Goal: Task Accomplishment & Management: Use online tool/utility

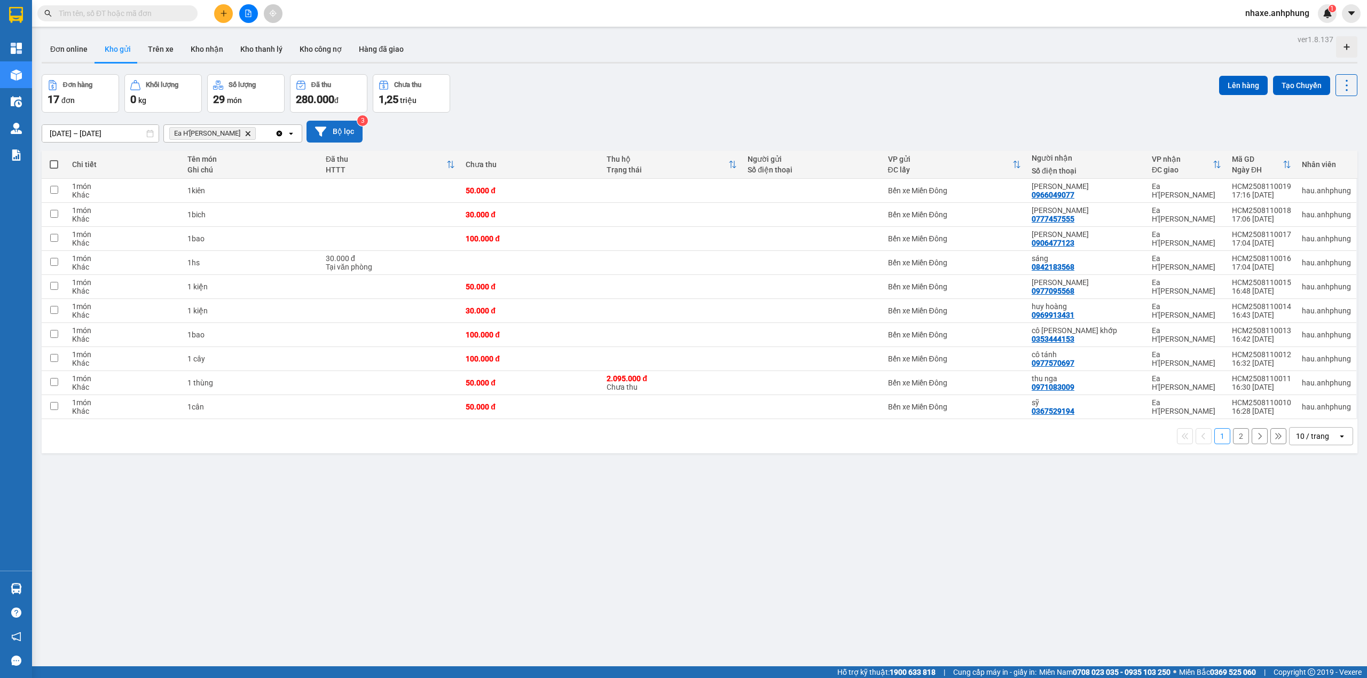
click at [342, 130] on button "Bộ lọc" at bounding box center [335, 132] width 56 height 22
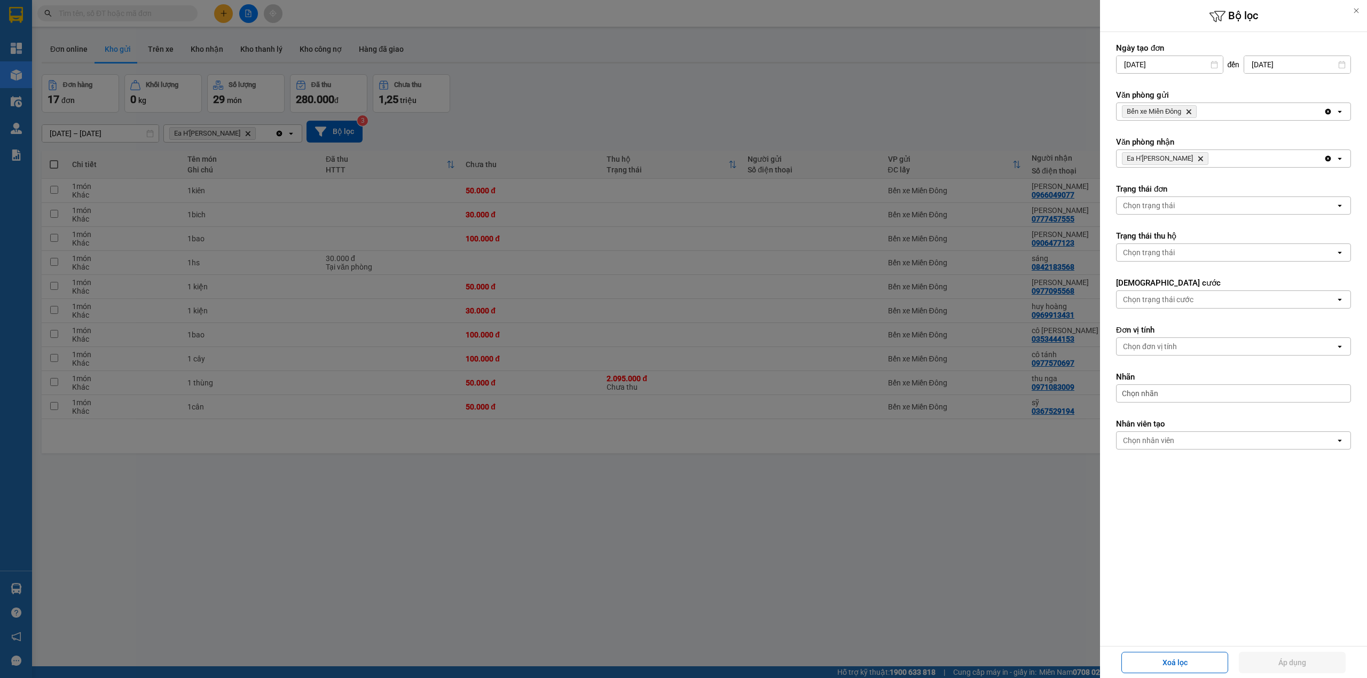
click at [1192, 116] on span "Bến xe Miền [GEOGRAPHIC_DATA]" at bounding box center [1159, 111] width 75 height 13
click at [1188, 114] on icon "Delete" at bounding box center [1189, 111] width 6 height 6
click at [1171, 116] on div "Chọn văn phòng" at bounding box center [1150, 111] width 54 height 11
click at [1150, 150] on span "Ea H'[PERSON_NAME]" at bounding box center [1165, 154] width 80 height 11
click at [1161, 165] on span "Ea H'[PERSON_NAME] Delete" at bounding box center [1165, 158] width 87 height 13
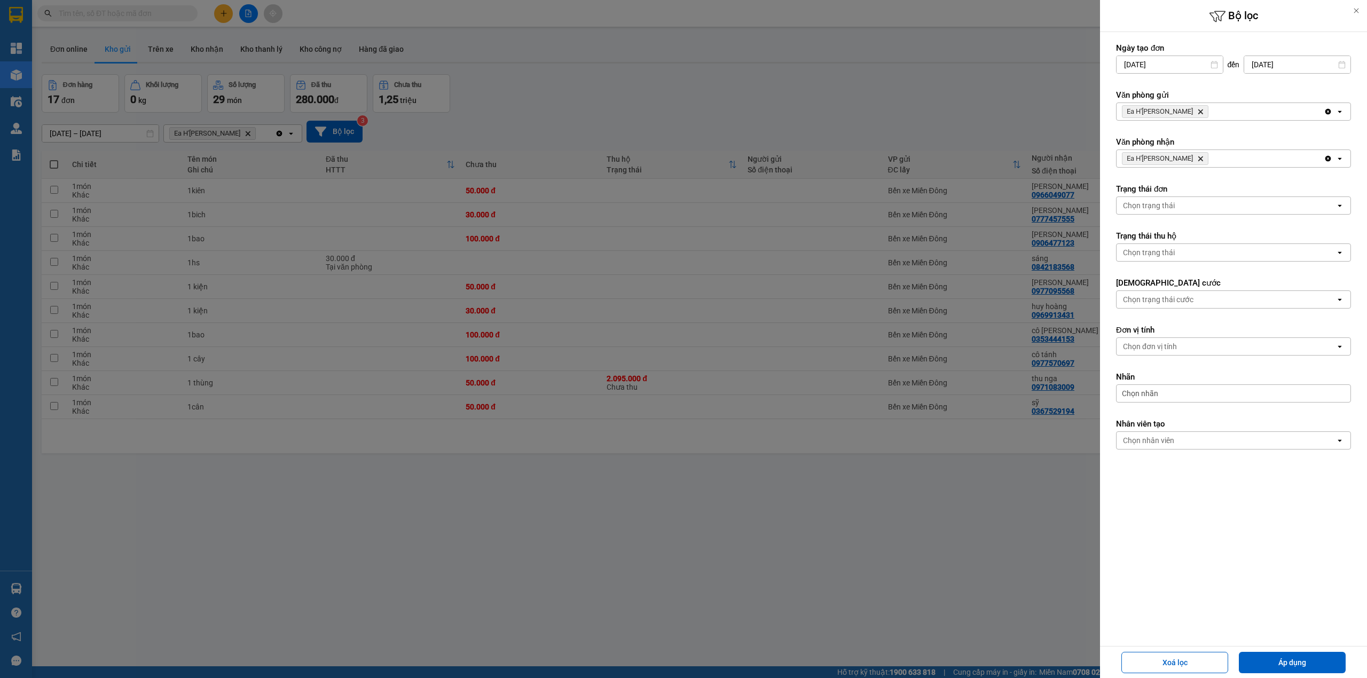
click at [1197, 159] on icon "Delete" at bounding box center [1200, 158] width 6 height 6
click at [1141, 159] on div "Chọn văn phòng" at bounding box center [1150, 158] width 54 height 11
click at [1152, 183] on span "Bến xe Miền Đông" at bounding box center [1157, 182] width 65 height 11
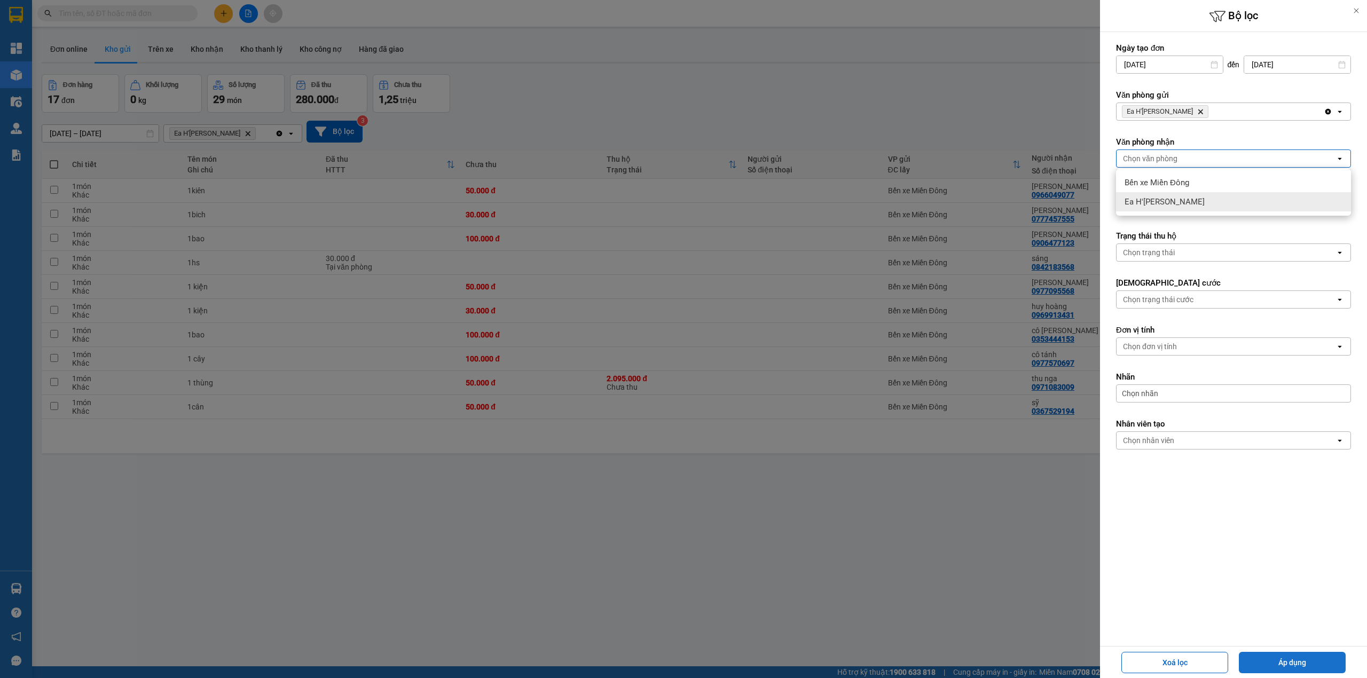
click at [1318, 665] on button "Áp dụng" at bounding box center [1292, 662] width 107 height 21
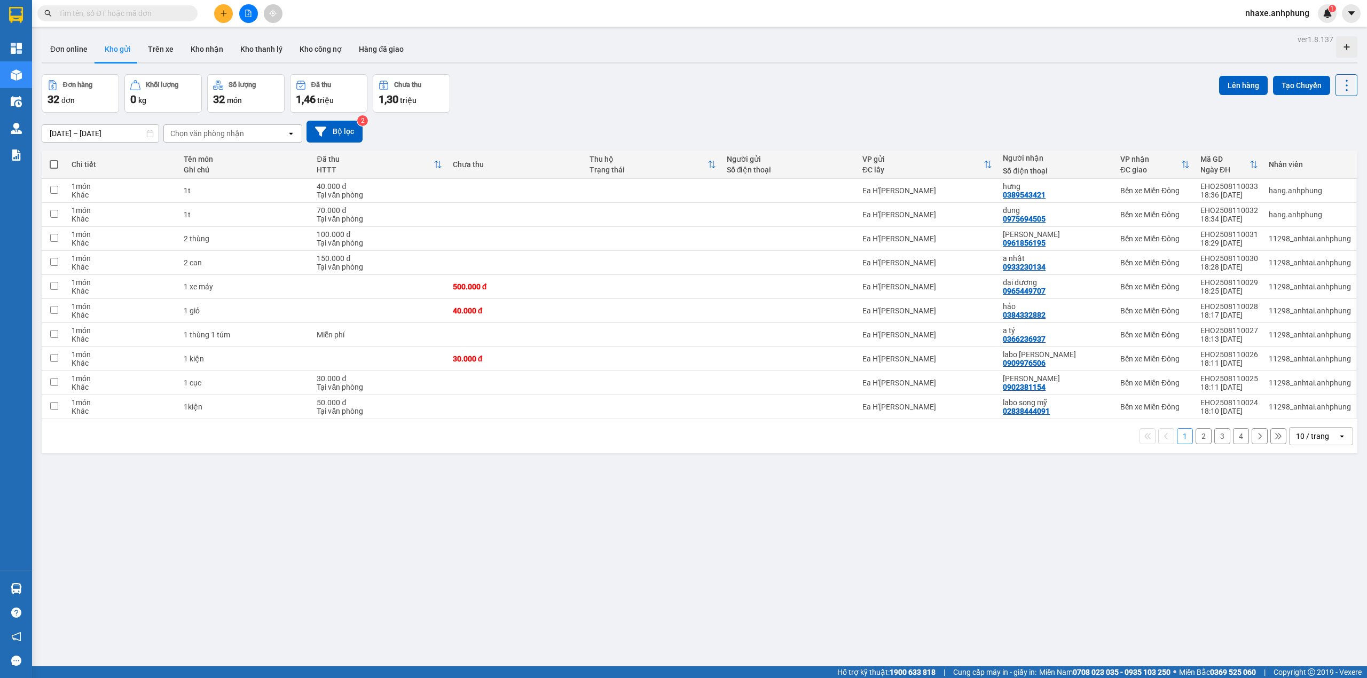
click at [1310, 442] on div "10 / trang" at bounding box center [1312, 436] width 33 height 11
click at [1324, 535] on div "80 / trang" at bounding box center [1311, 538] width 64 height 19
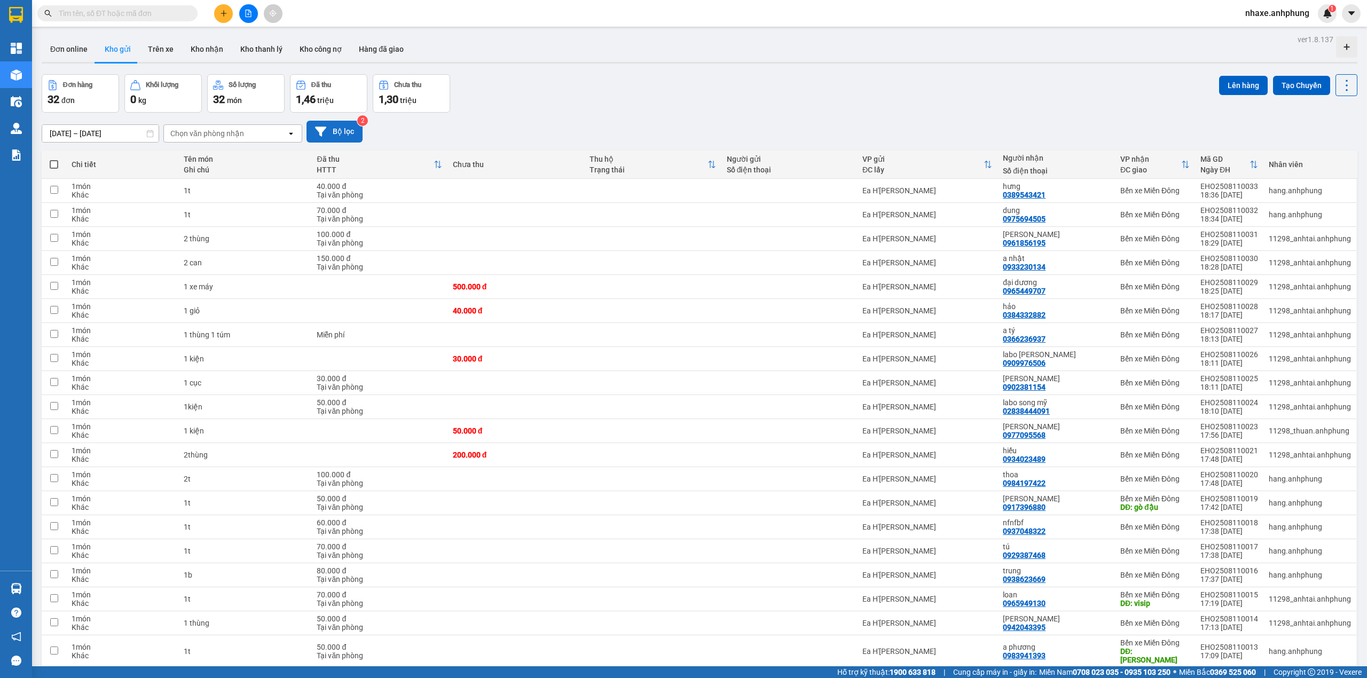
click at [345, 131] on button "Bộ lọc" at bounding box center [335, 132] width 56 height 22
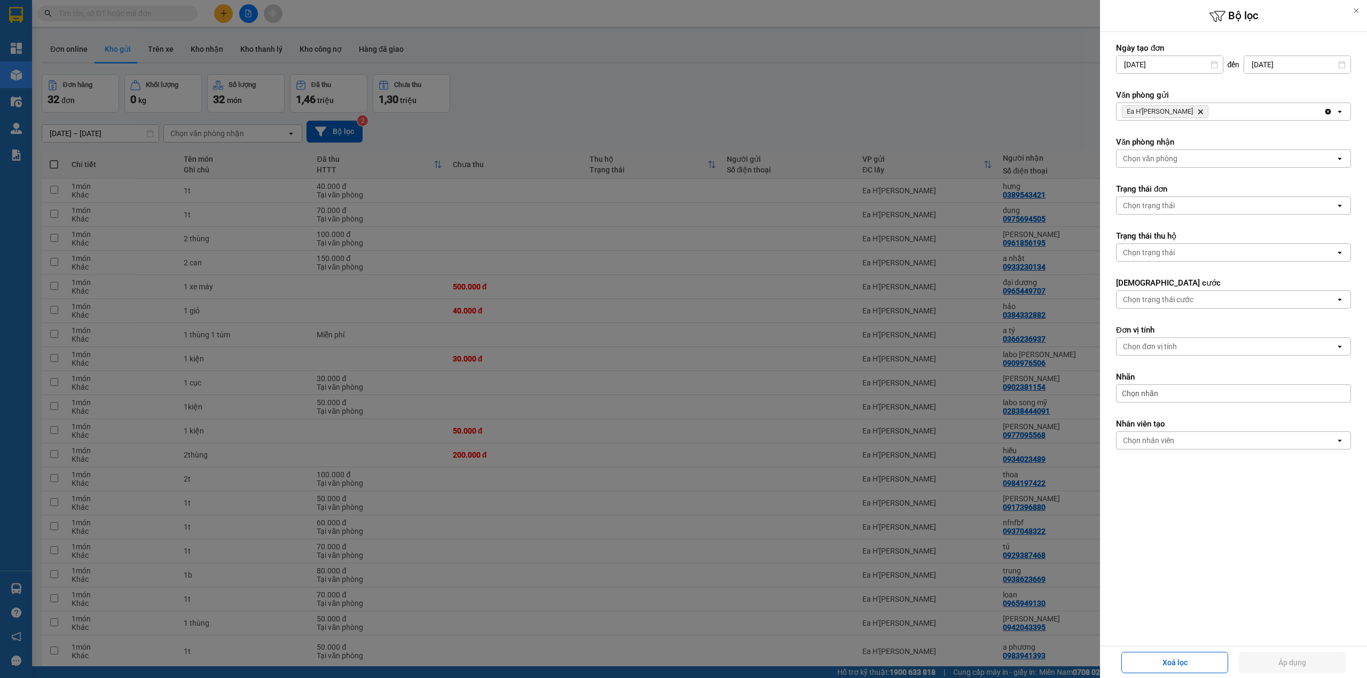
click at [1154, 161] on div "Chọn văn phòng" at bounding box center [1150, 158] width 54 height 11
click at [1163, 178] on span "Bến xe Miền Đông" at bounding box center [1157, 182] width 65 height 11
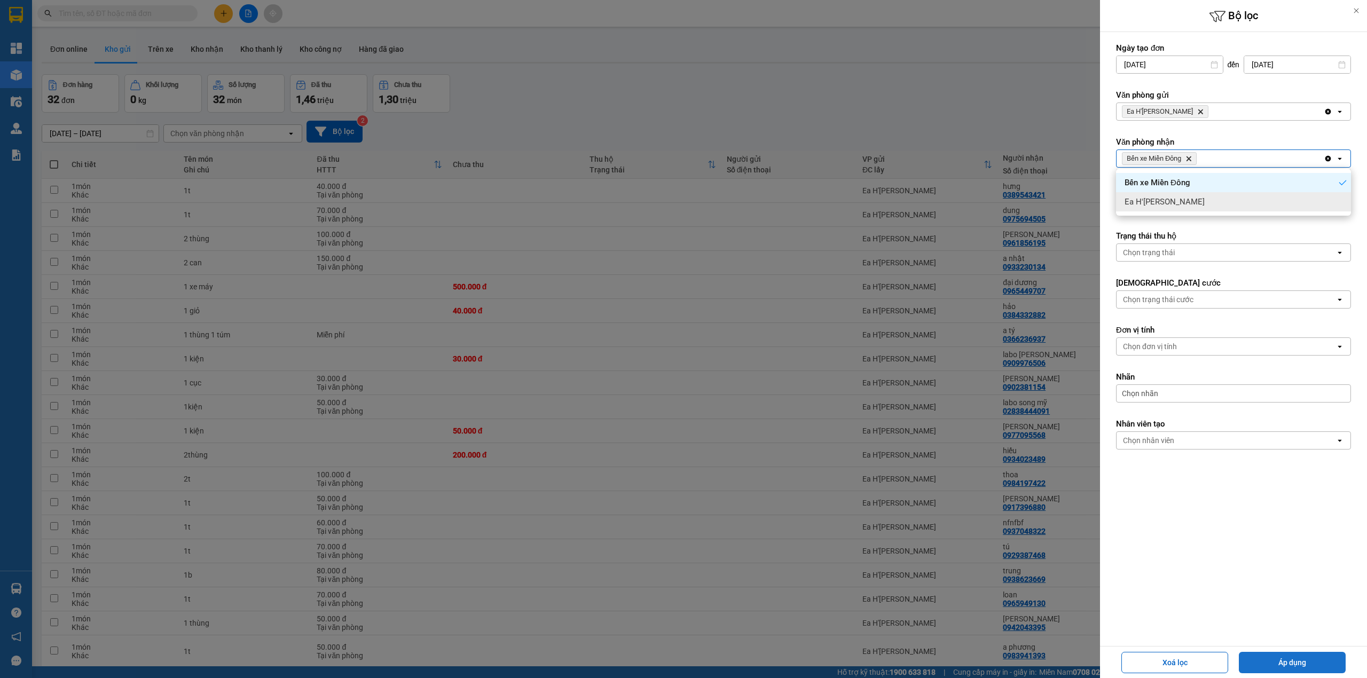
click at [1304, 667] on button "Áp dụng" at bounding box center [1292, 662] width 107 height 21
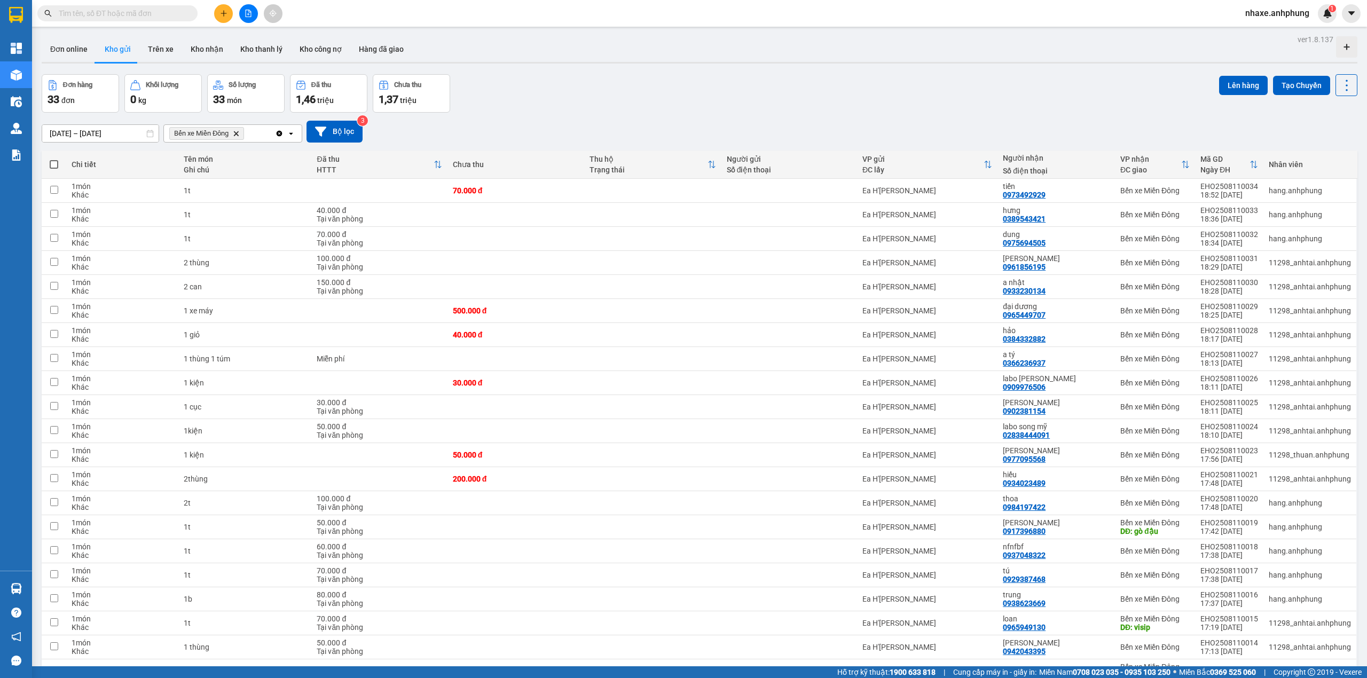
click at [54, 167] on span at bounding box center [54, 164] width 9 height 9
click at [54, 159] on input "checkbox" at bounding box center [54, 159] width 0 height 0
checkbox input "true"
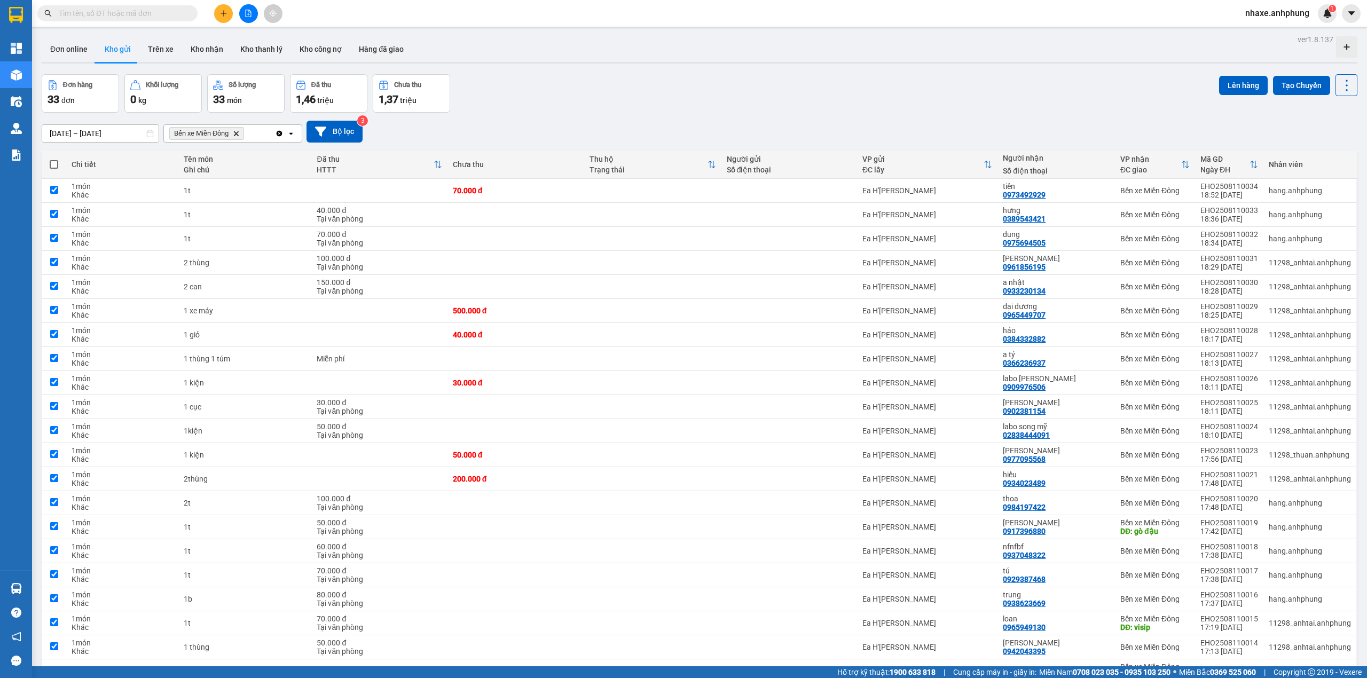
checkbox input "true"
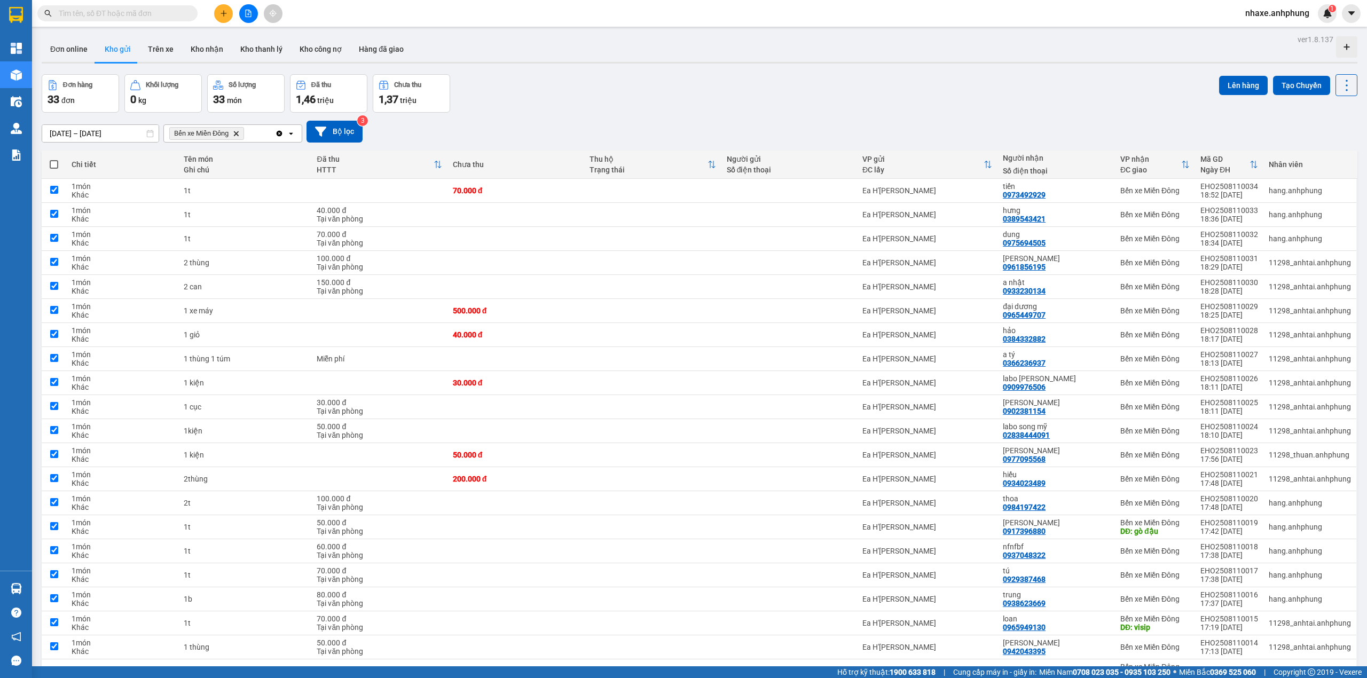
checkbox input "true"
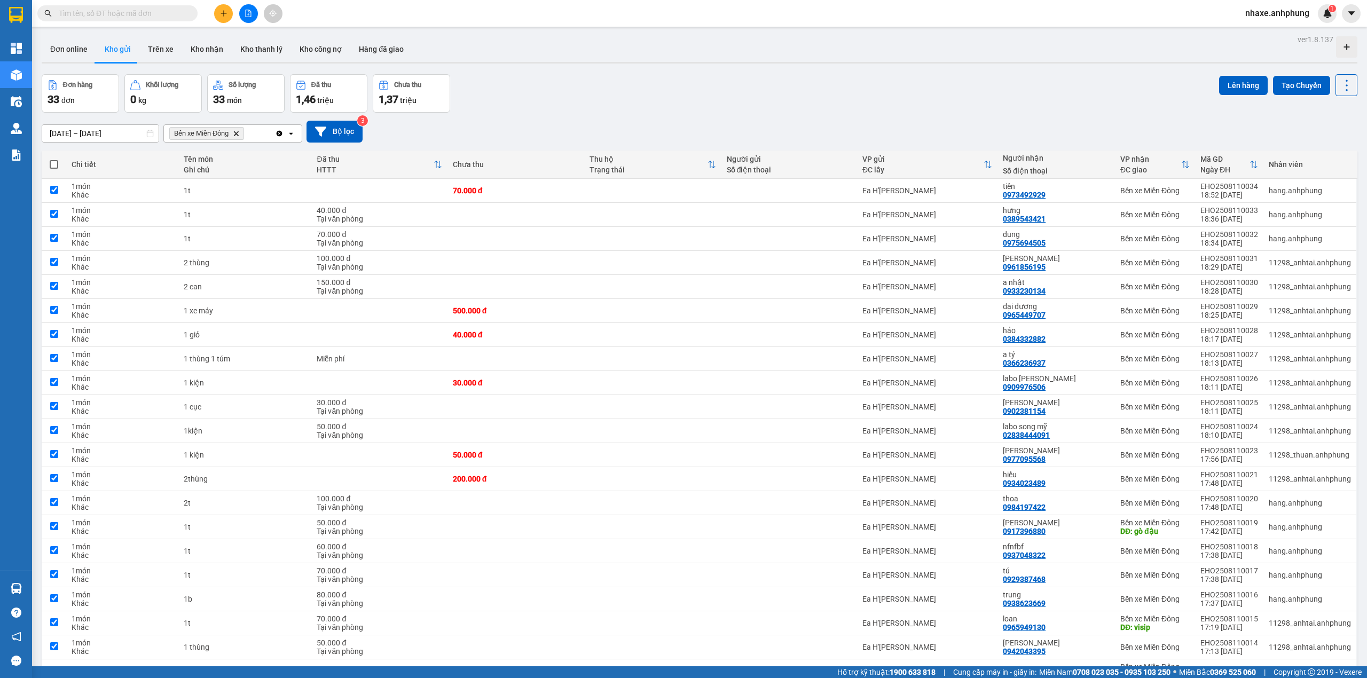
checkbox input "true"
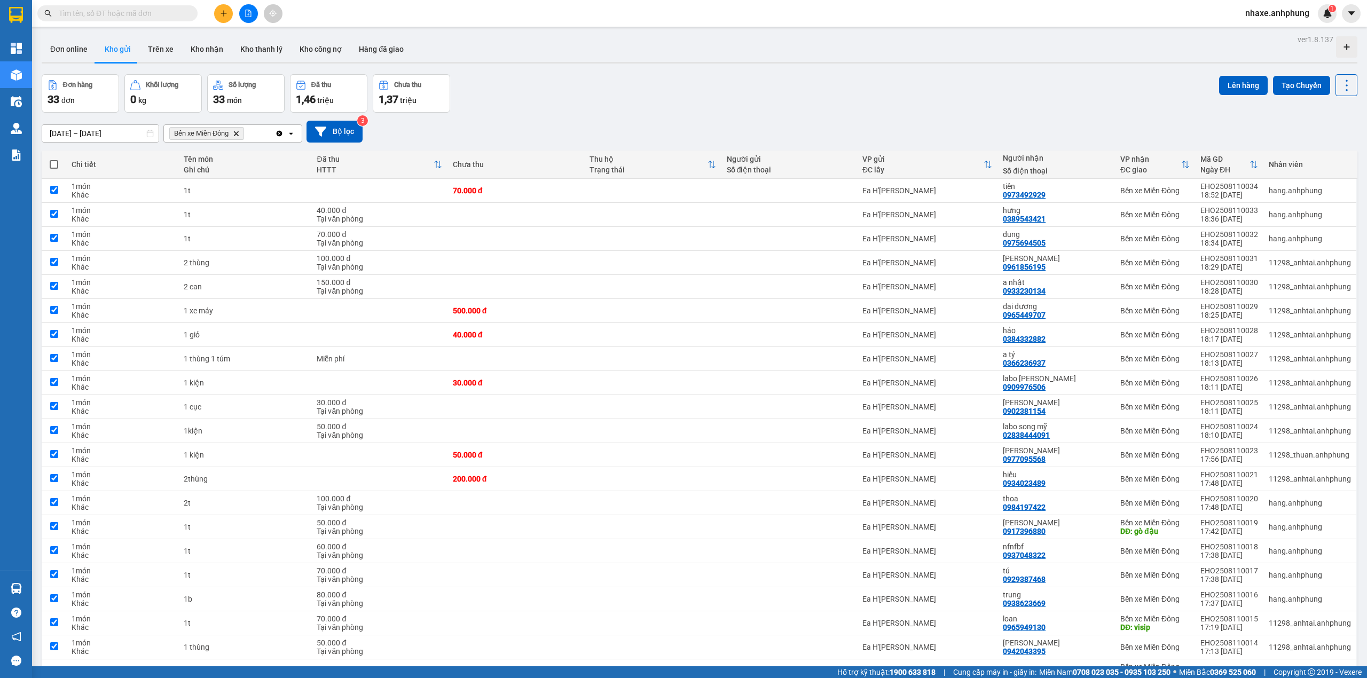
checkbox input "true"
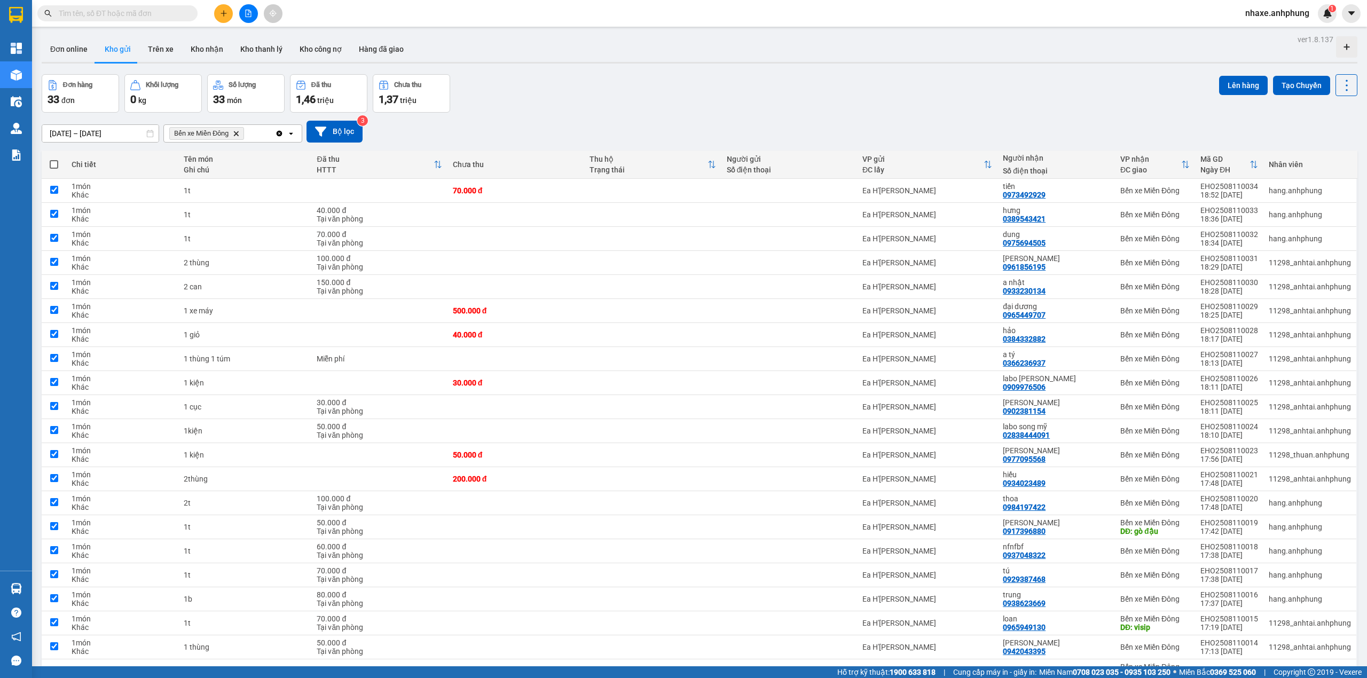
checkbox input "true"
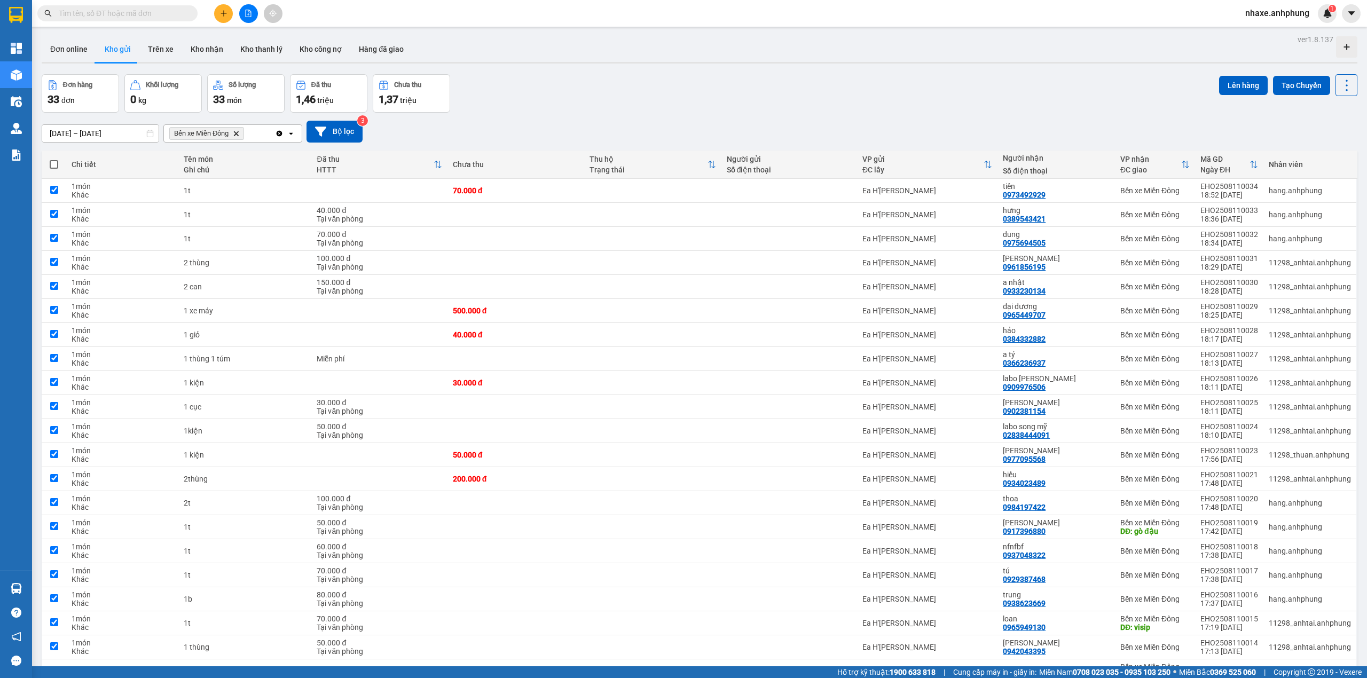
checkbox input "true"
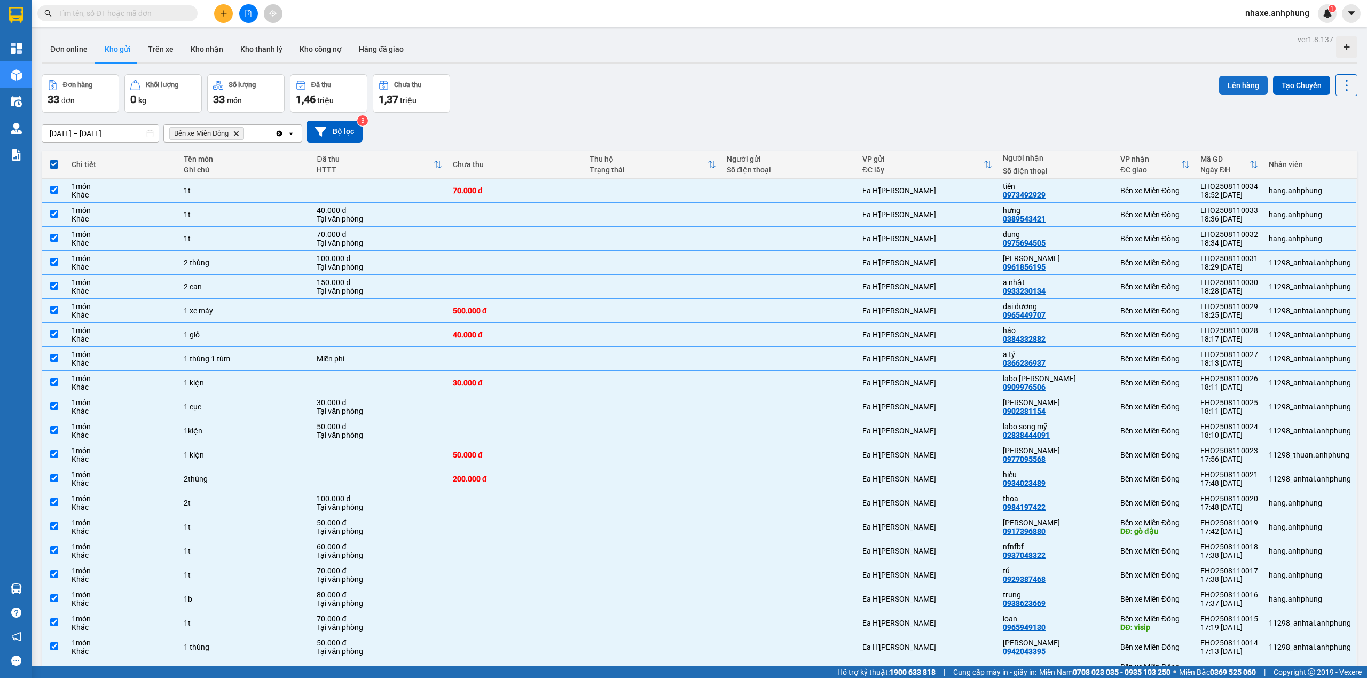
click at [1242, 88] on button "Lên hàng" at bounding box center [1243, 85] width 49 height 19
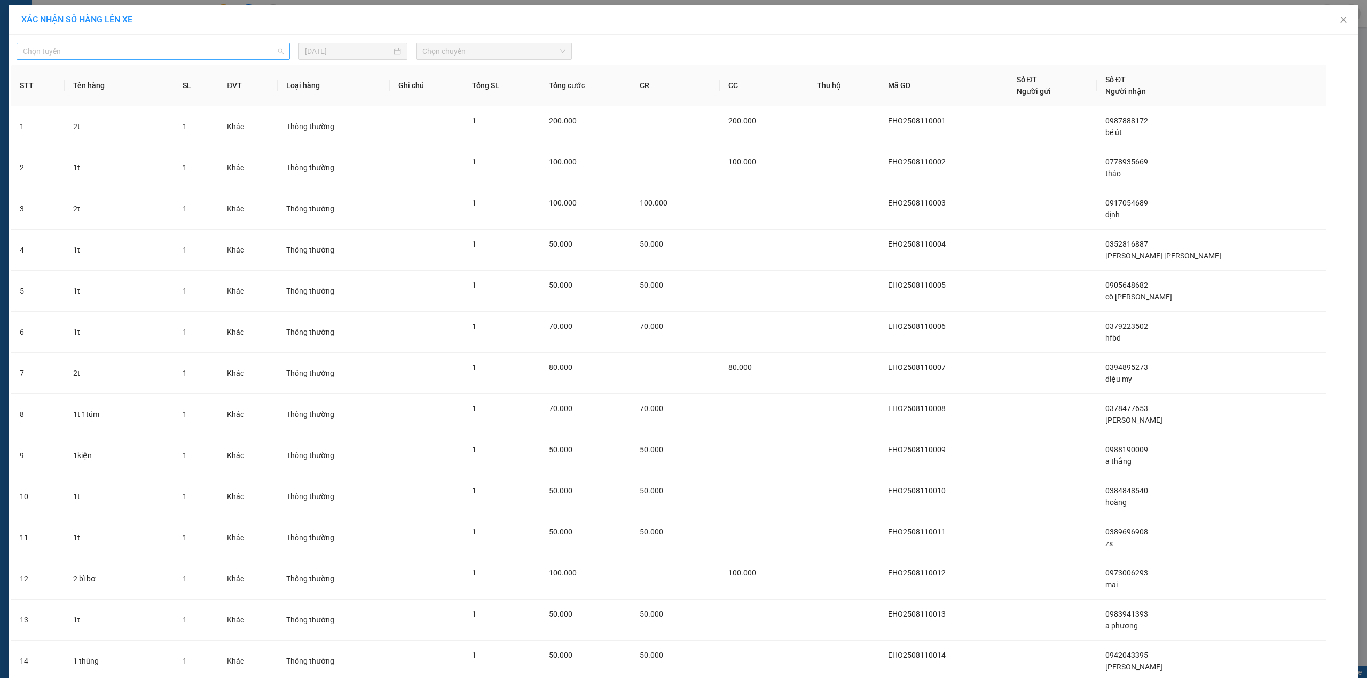
click at [138, 48] on span "Chọn tuyến" at bounding box center [153, 51] width 261 height 16
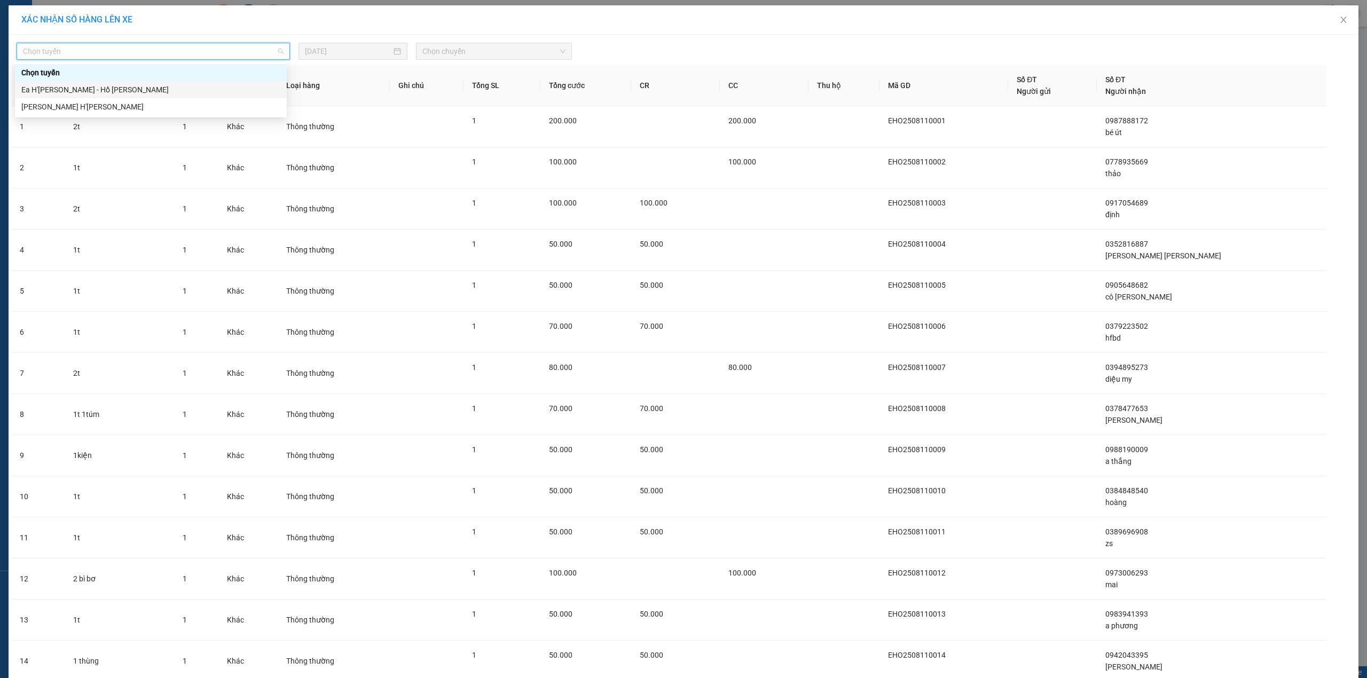
click at [82, 91] on div "Ea H'[PERSON_NAME] - Hồ [PERSON_NAME]" at bounding box center [150, 90] width 259 height 12
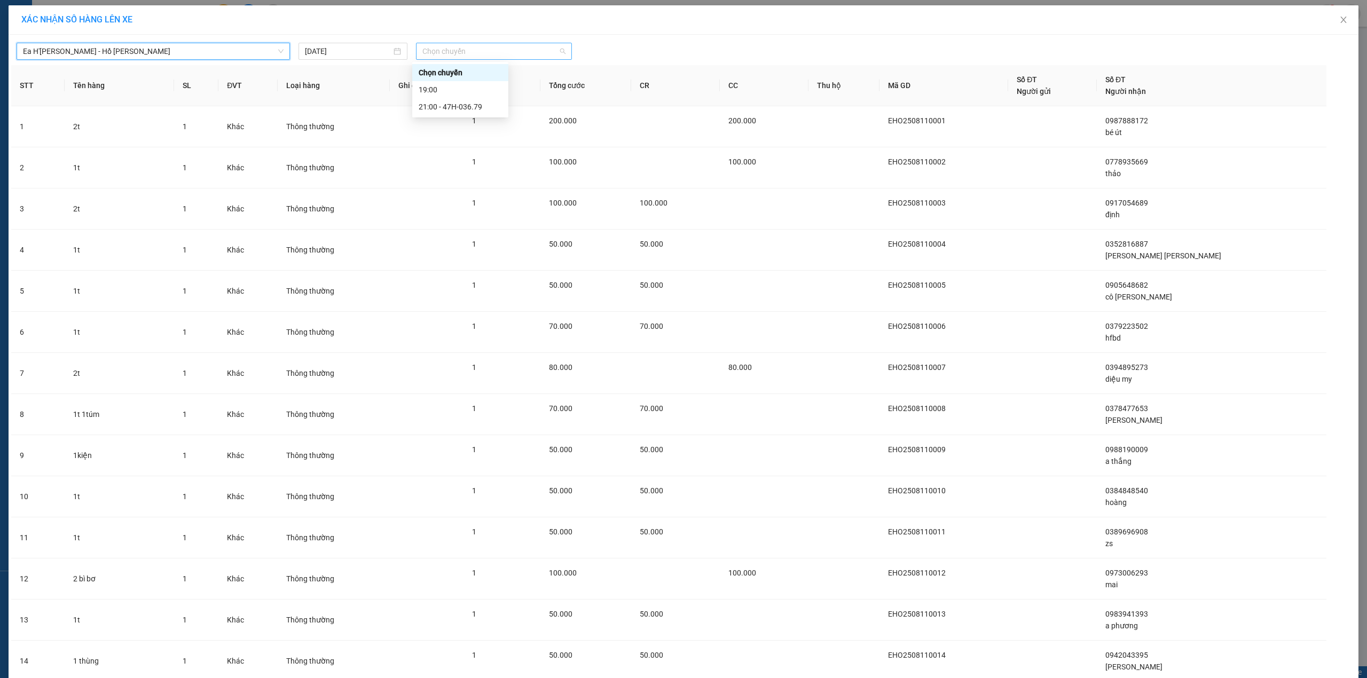
click at [451, 59] on span "Chọn chuyến" at bounding box center [493, 51] width 143 height 16
click at [456, 84] on div "19:00" at bounding box center [460, 90] width 83 height 12
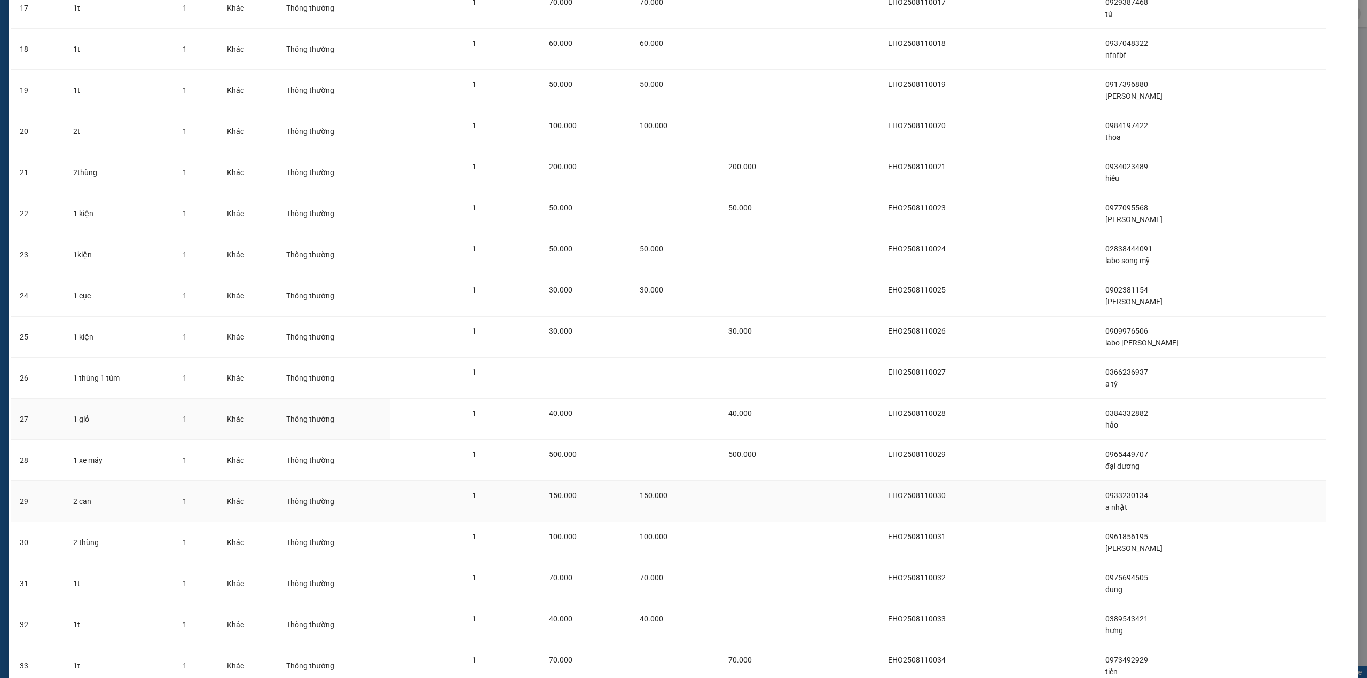
scroll to position [876, 0]
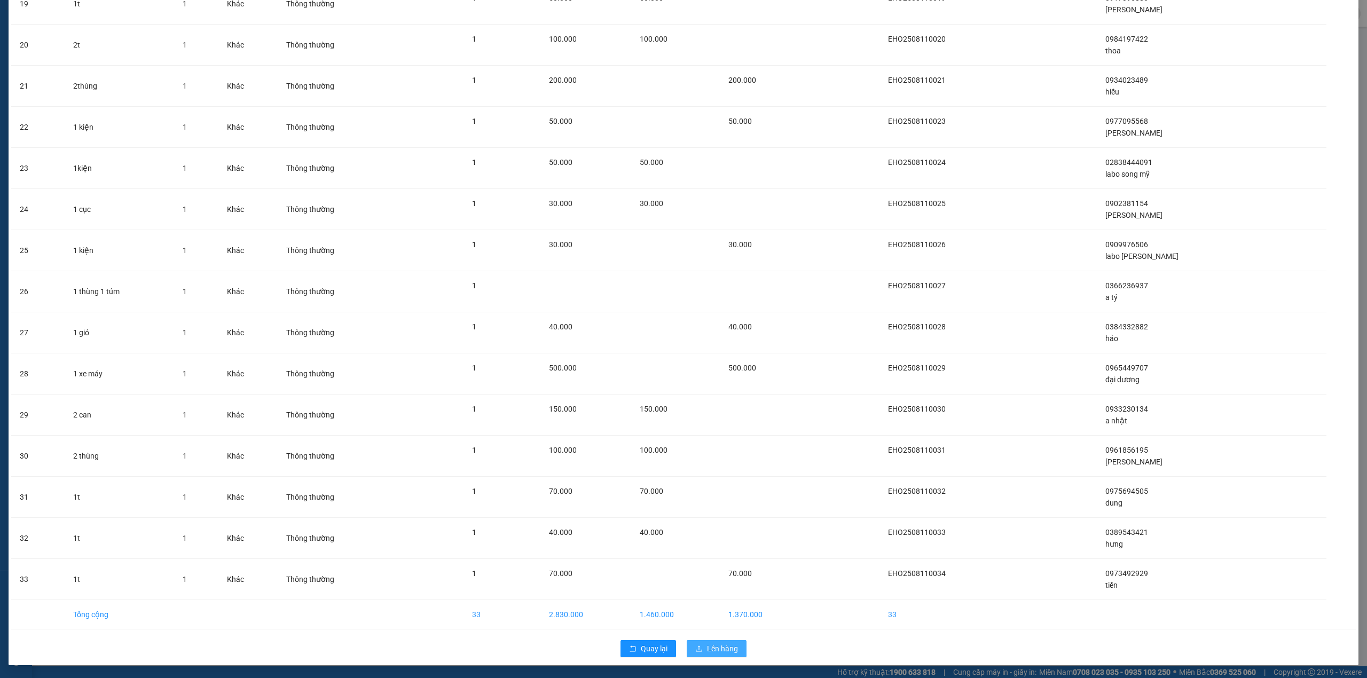
click at [714, 646] on span "Lên hàng" at bounding box center [722, 649] width 31 height 12
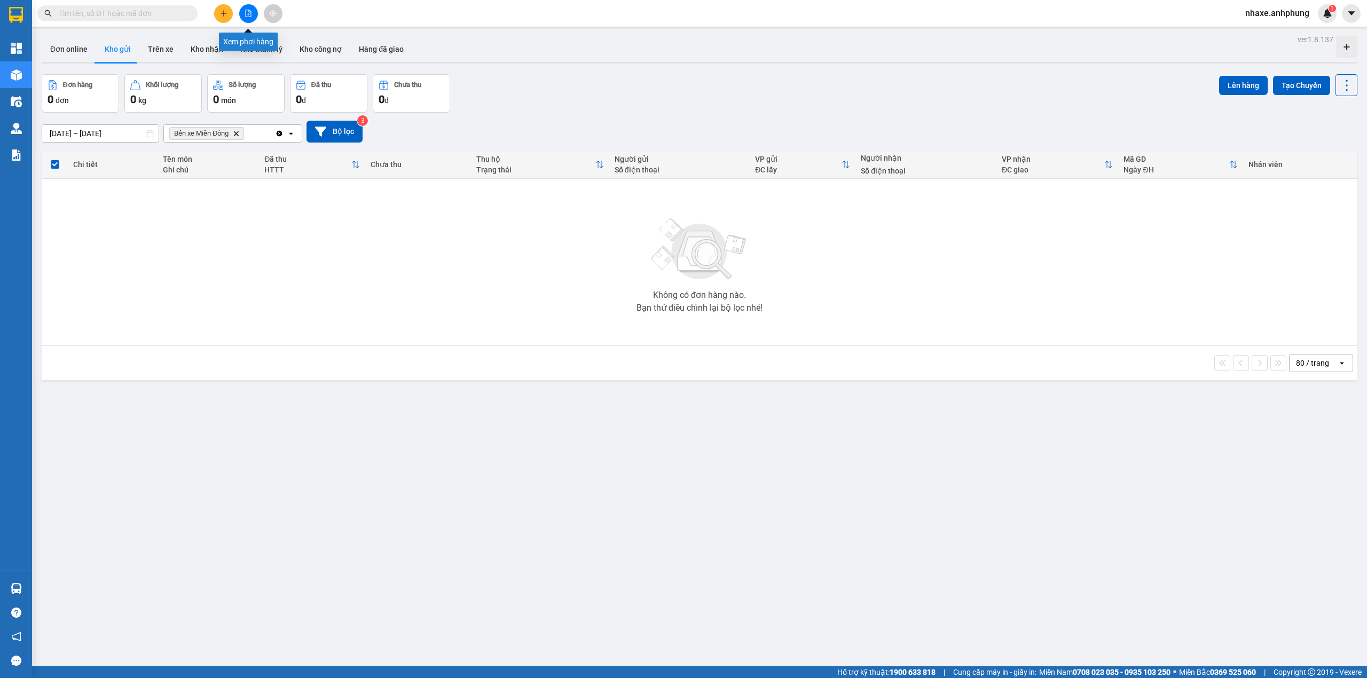
click at [246, 7] on button at bounding box center [248, 13] width 19 height 19
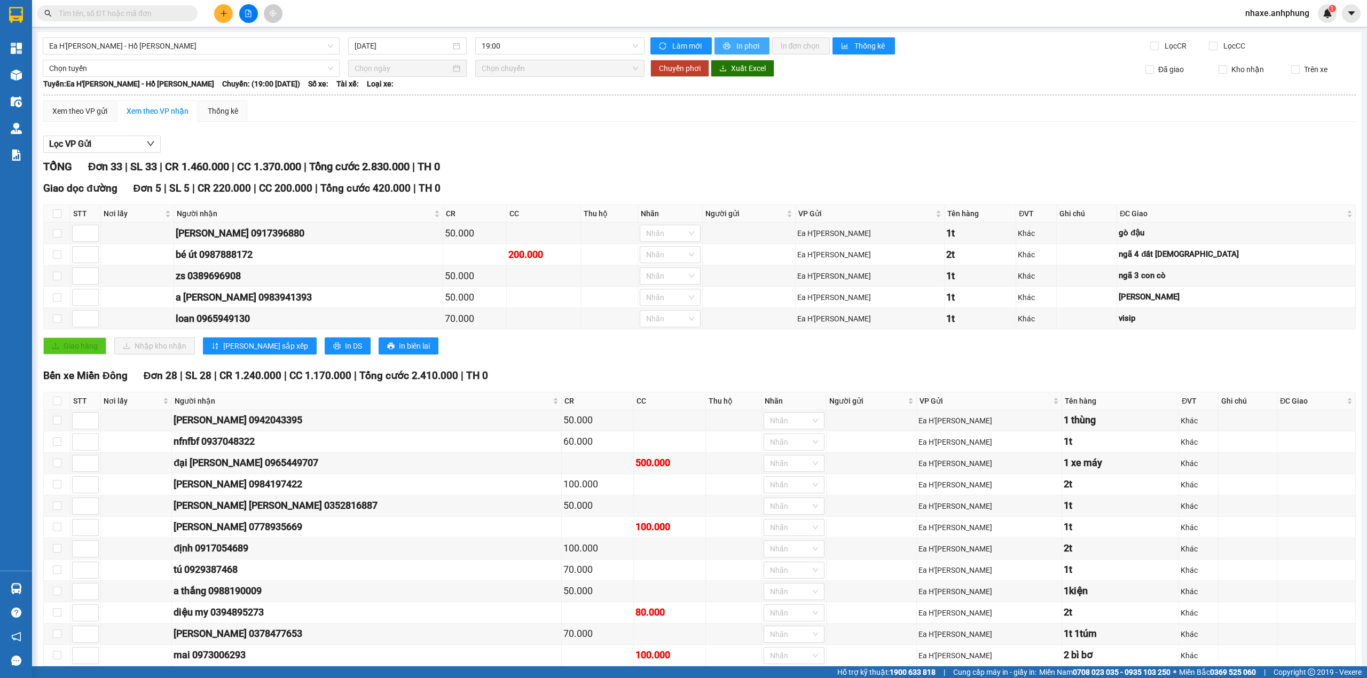
click at [751, 45] on span "In phơi" at bounding box center [749, 46] width 25 height 12
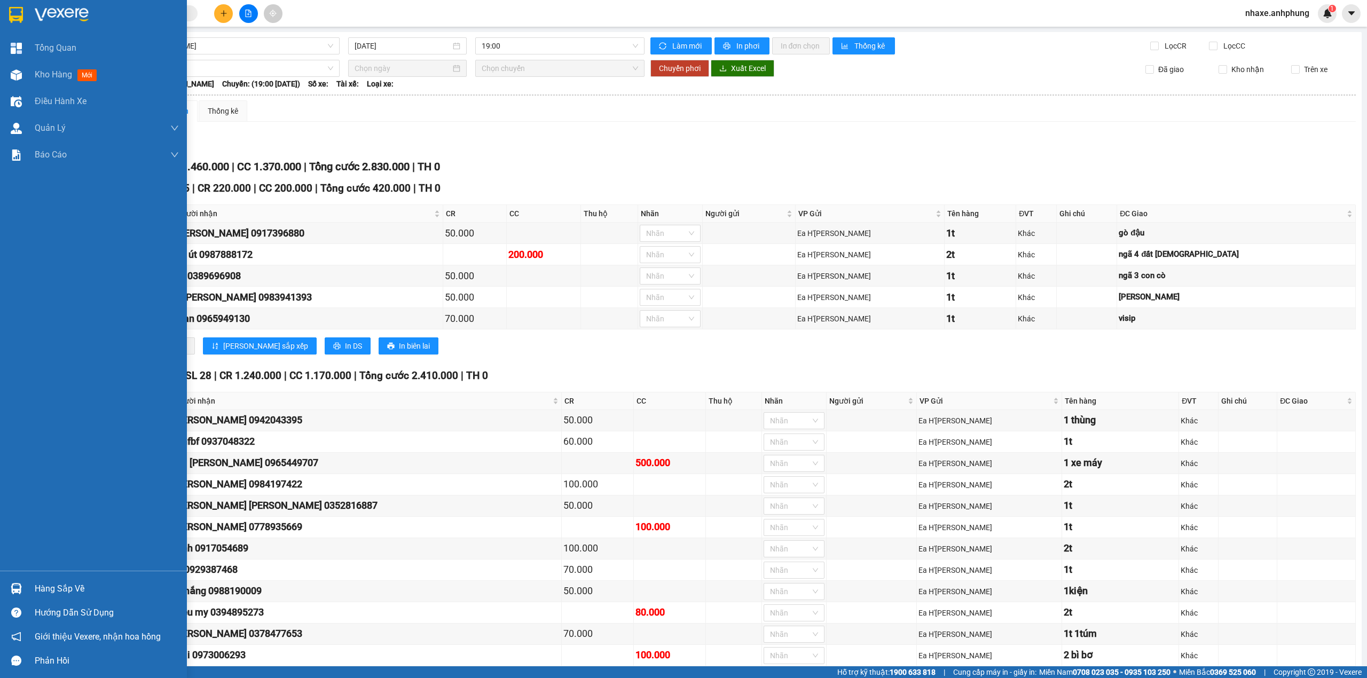
click at [26, 12] on div at bounding box center [93, 17] width 187 height 35
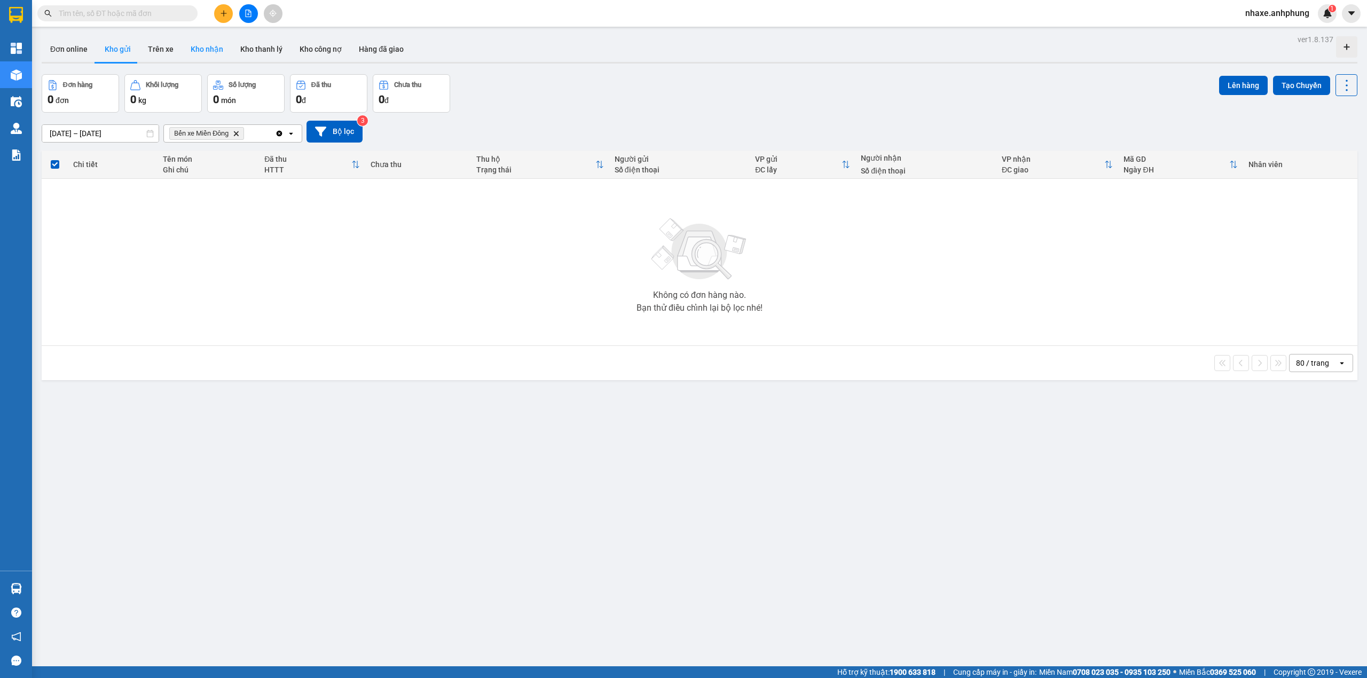
click at [207, 53] on button "Kho nhận" at bounding box center [207, 49] width 50 height 26
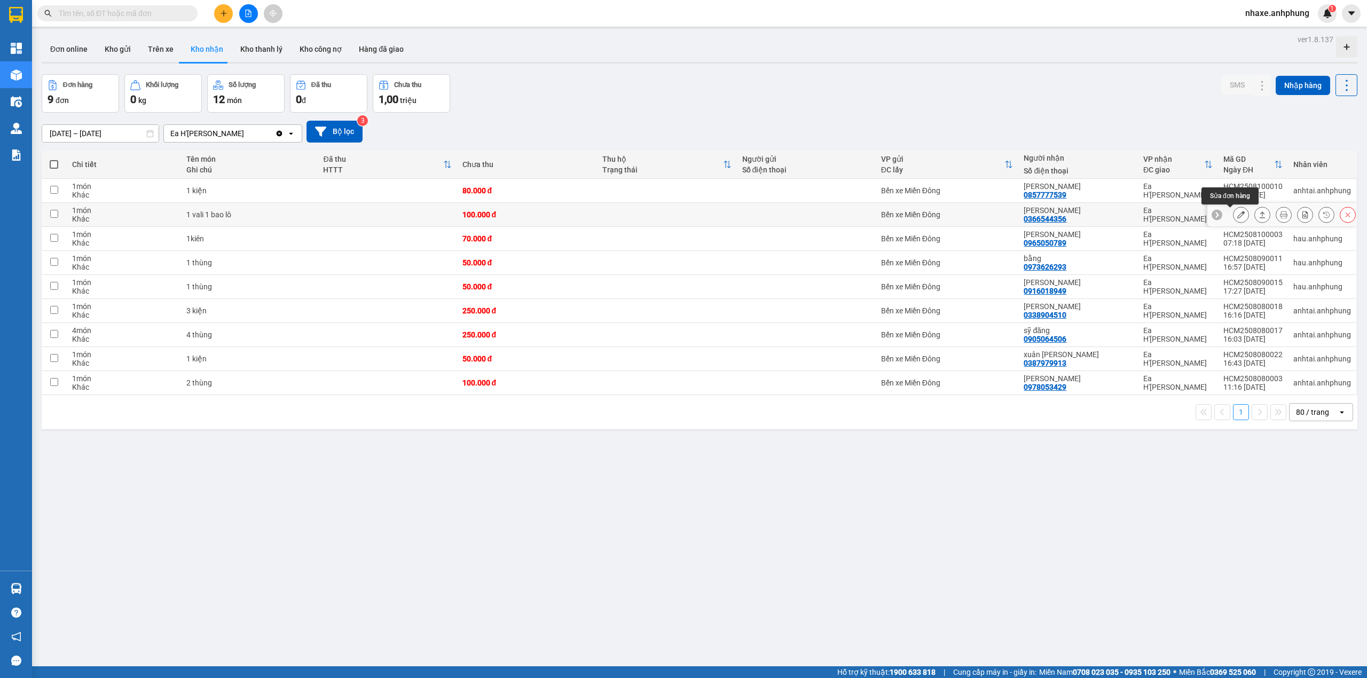
click at [1238, 218] on icon at bounding box center [1241, 214] width 7 height 7
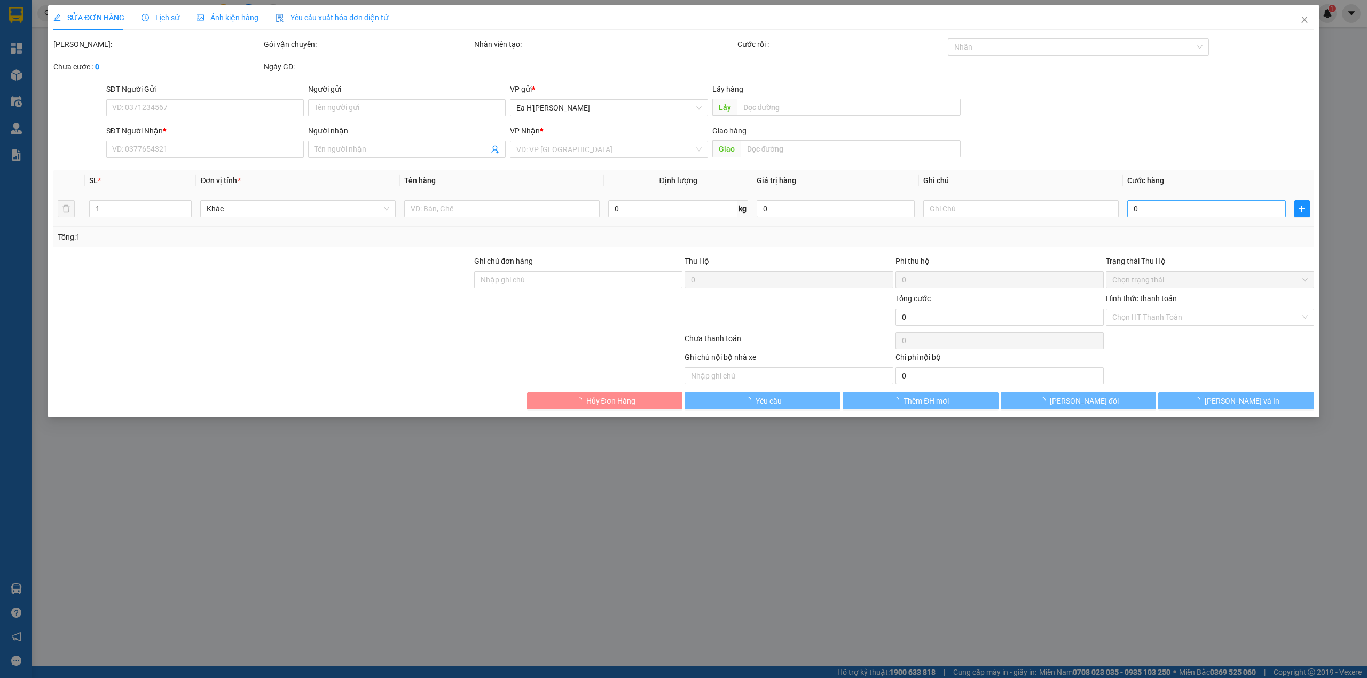
type input "0366544356"
type input "[PERSON_NAME]"
type input "100.000"
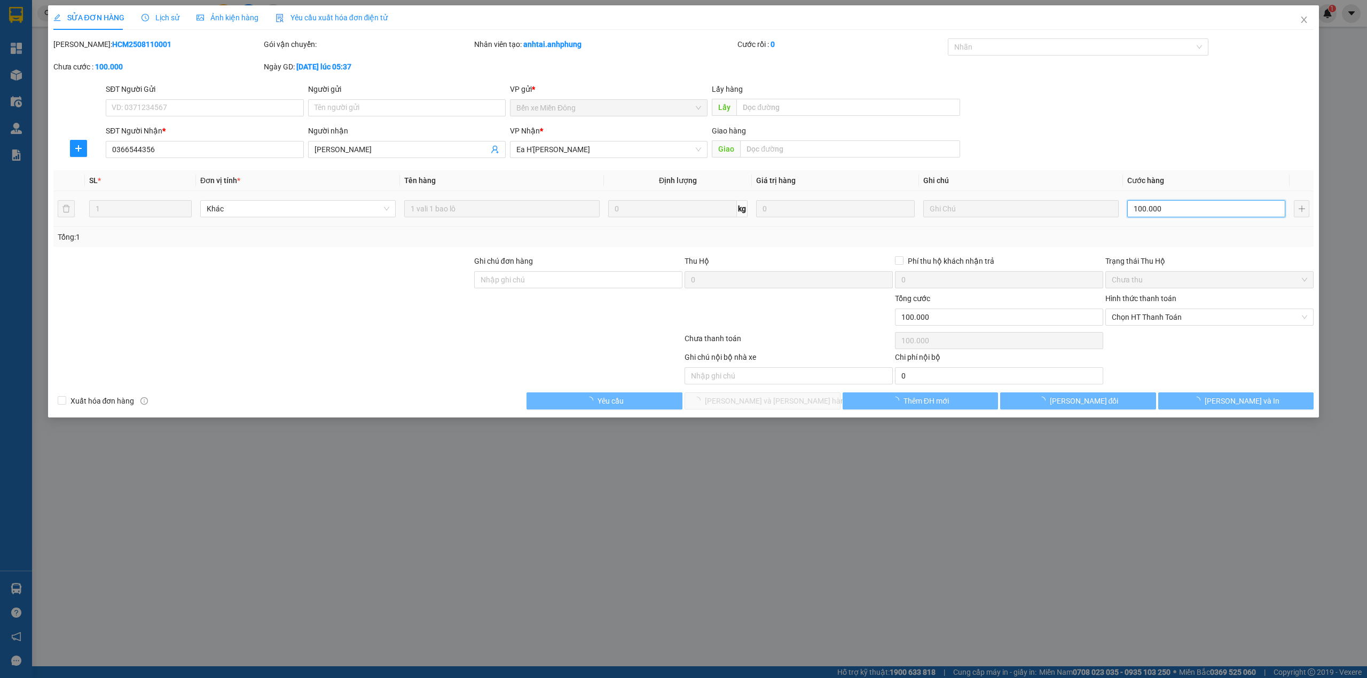
click at [1180, 206] on input "100.000" at bounding box center [1207, 208] width 158 height 17
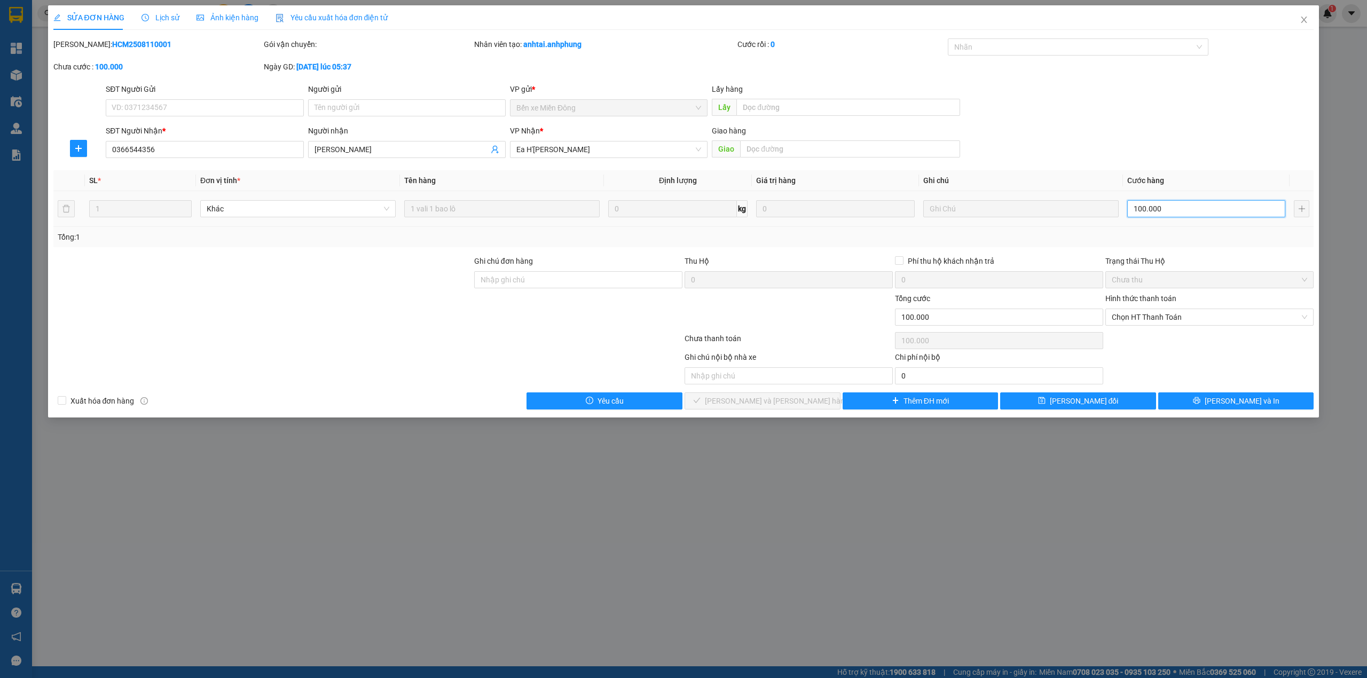
type input "1"
type input "15"
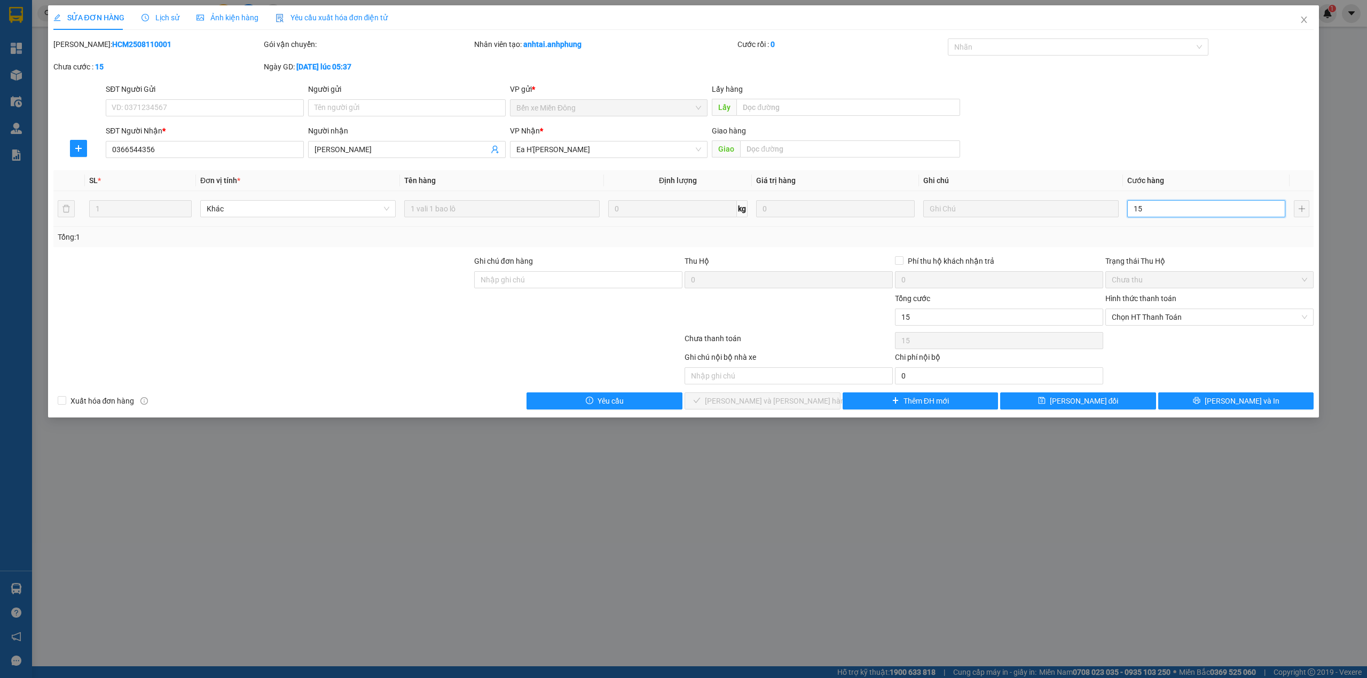
type input "150"
click at [1160, 315] on span "Chọn HT Thanh Toán" at bounding box center [1209, 317] width 195 height 16
type input "150"
type input "150.000"
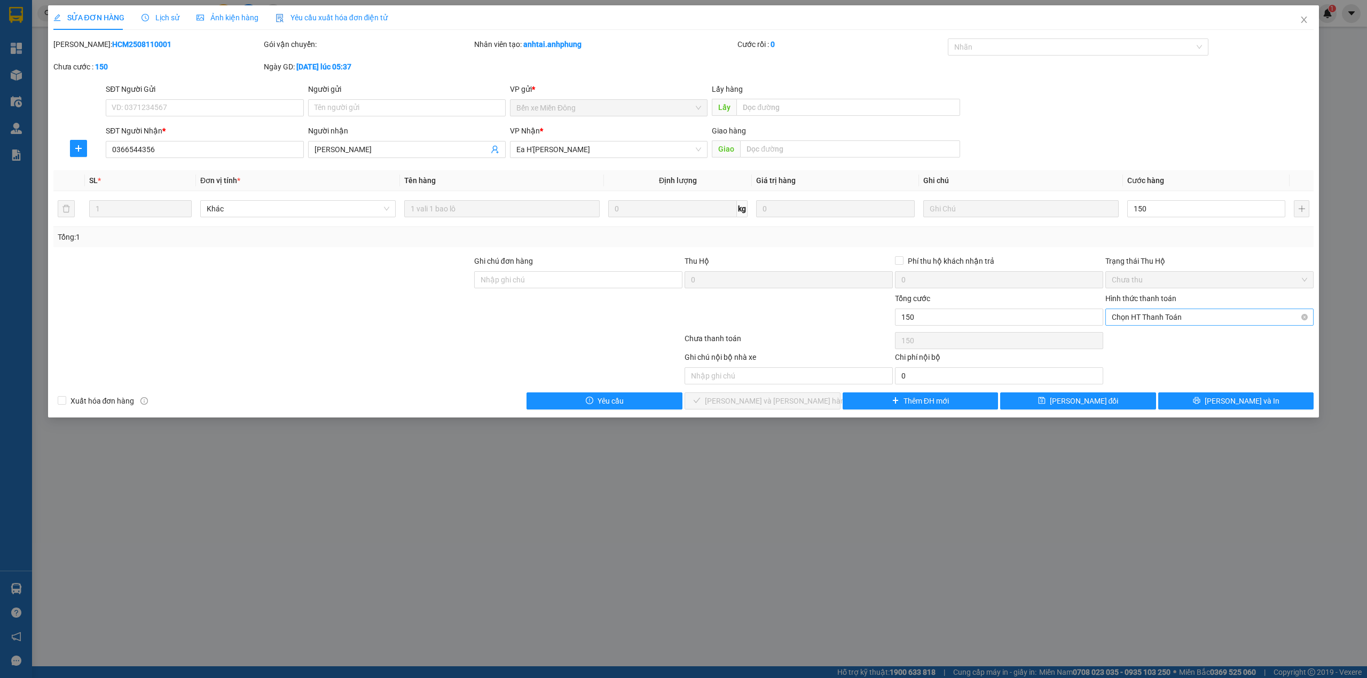
type input "150.000"
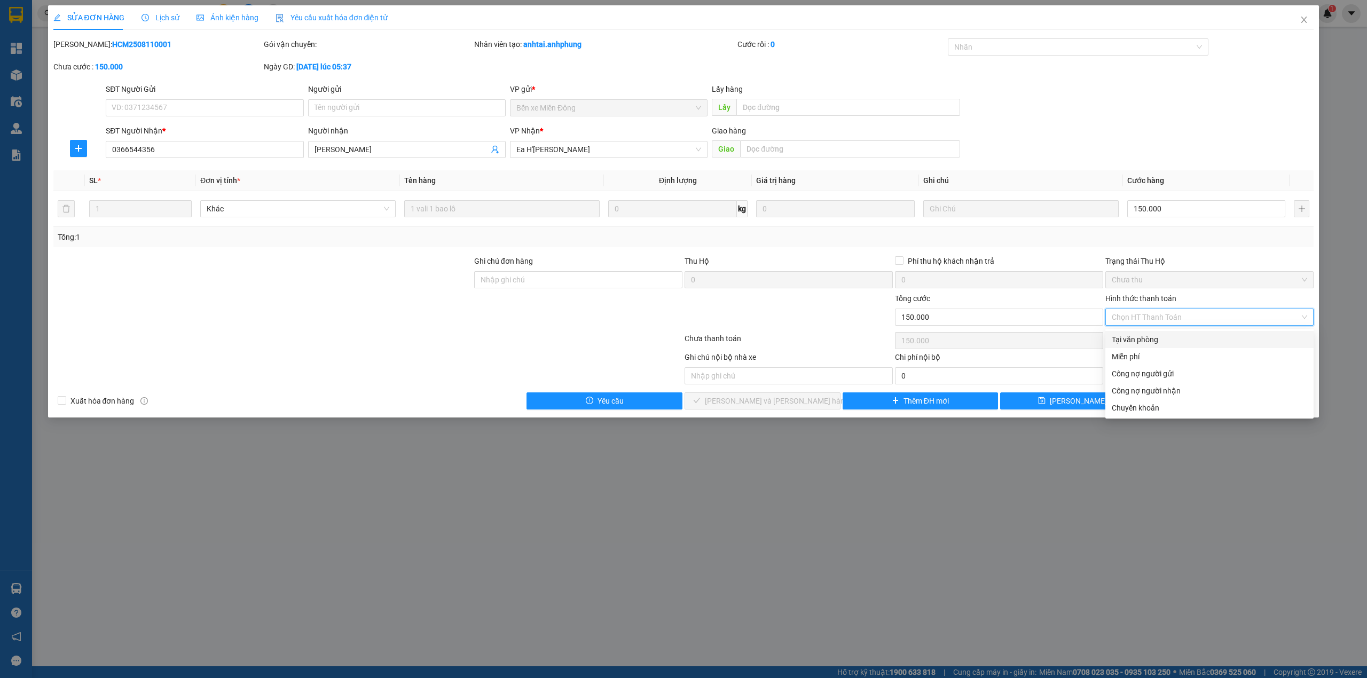
click at [1150, 336] on div "Tại văn phòng" at bounding box center [1209, 340] width 195 height 12
type input "0"
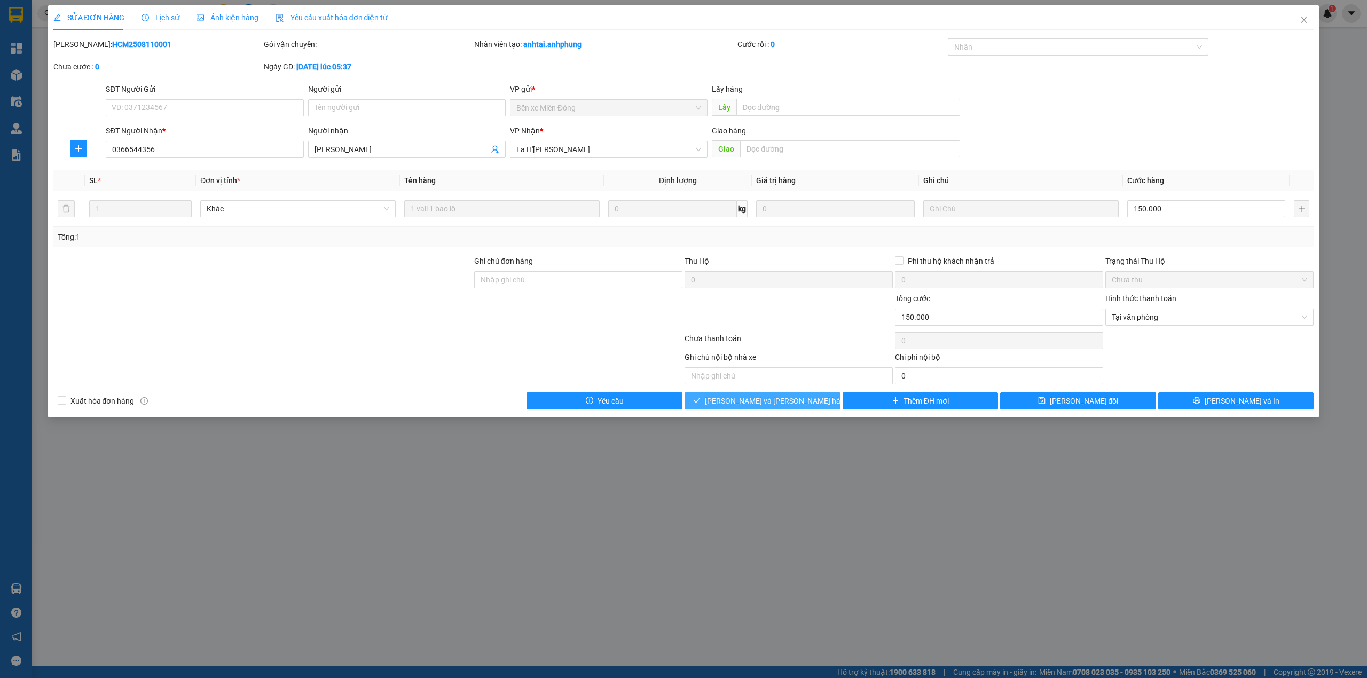
drag, startPoint x: 812, startPoint y: 405, endPoint x: 905, endPoint y: 349, distance: 108.5
click at [817, 403] on button "[PERSON_NAME] và [PERSON_NAME] hàng" at bounding box center [763, 401] width 156 height 17
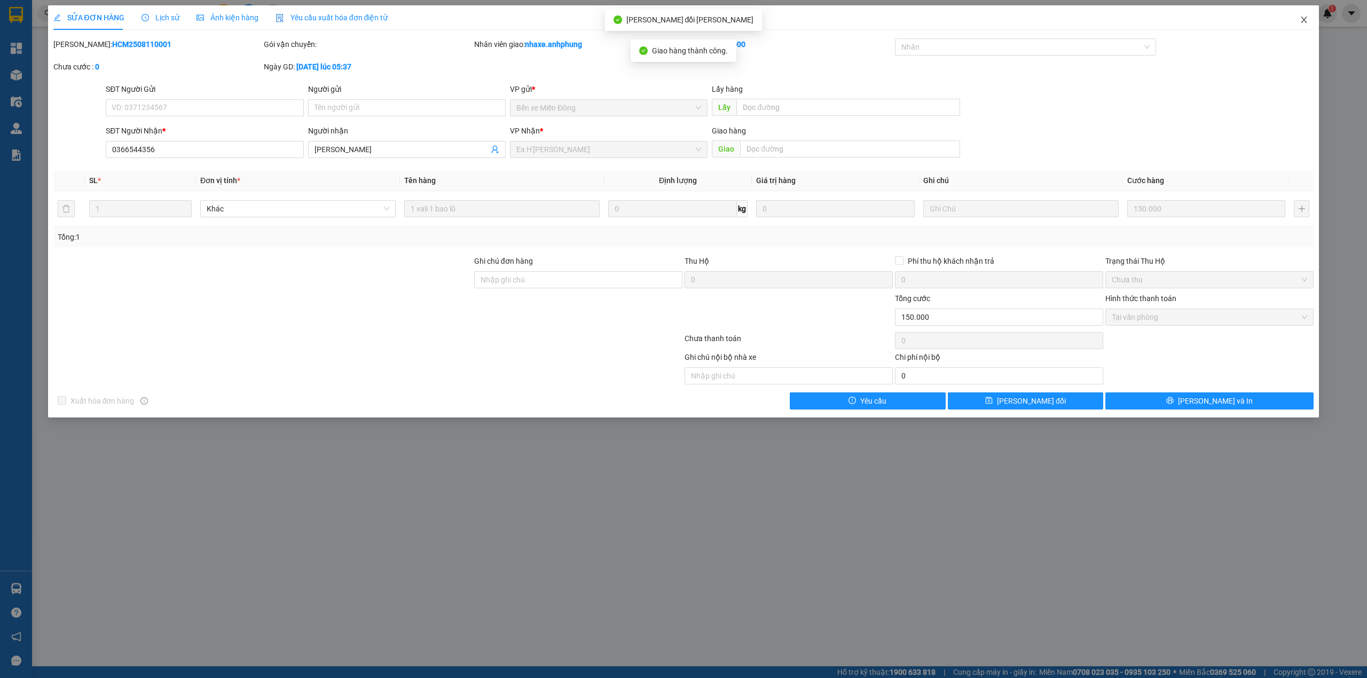
click at [1304, 17] on icon "close" at bounding box center [1304, 19] width 9 height 9
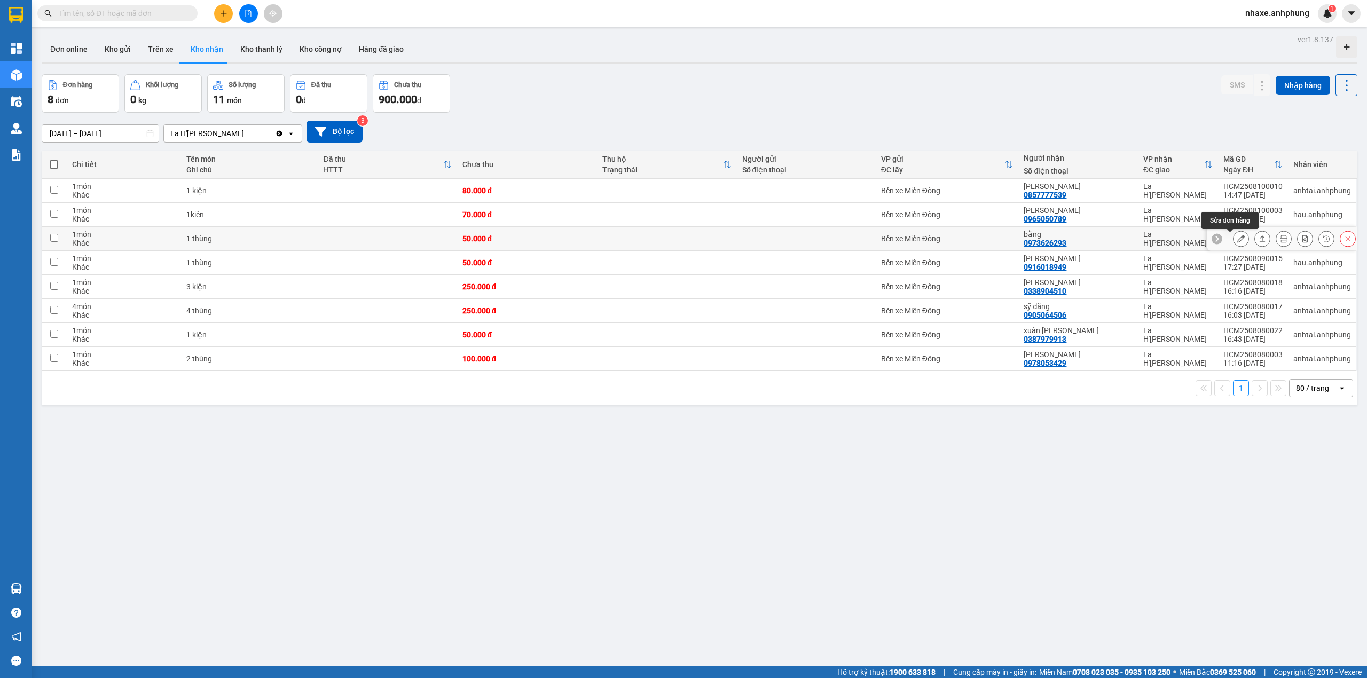
click at [1238, 242] on icon at bounding box center [1241, 238] width 7 height 7
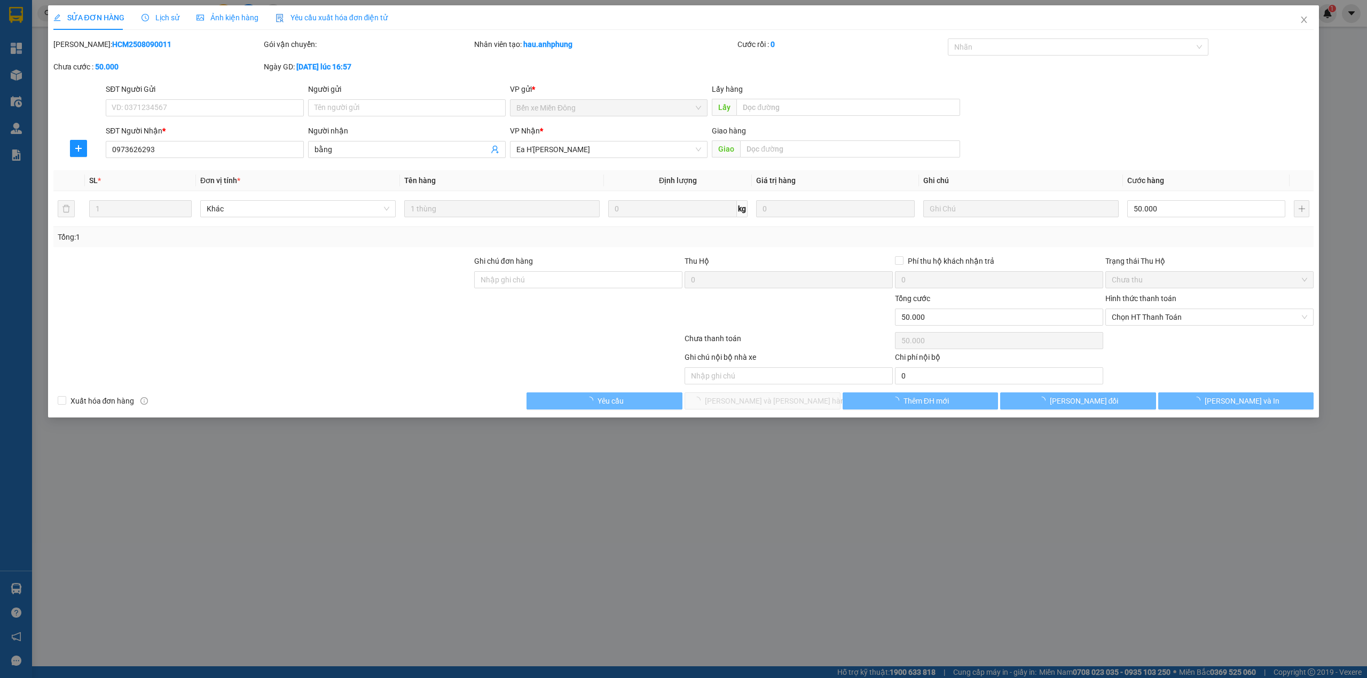
type input "0973626293"
type input "bằng"
type input "50.000"
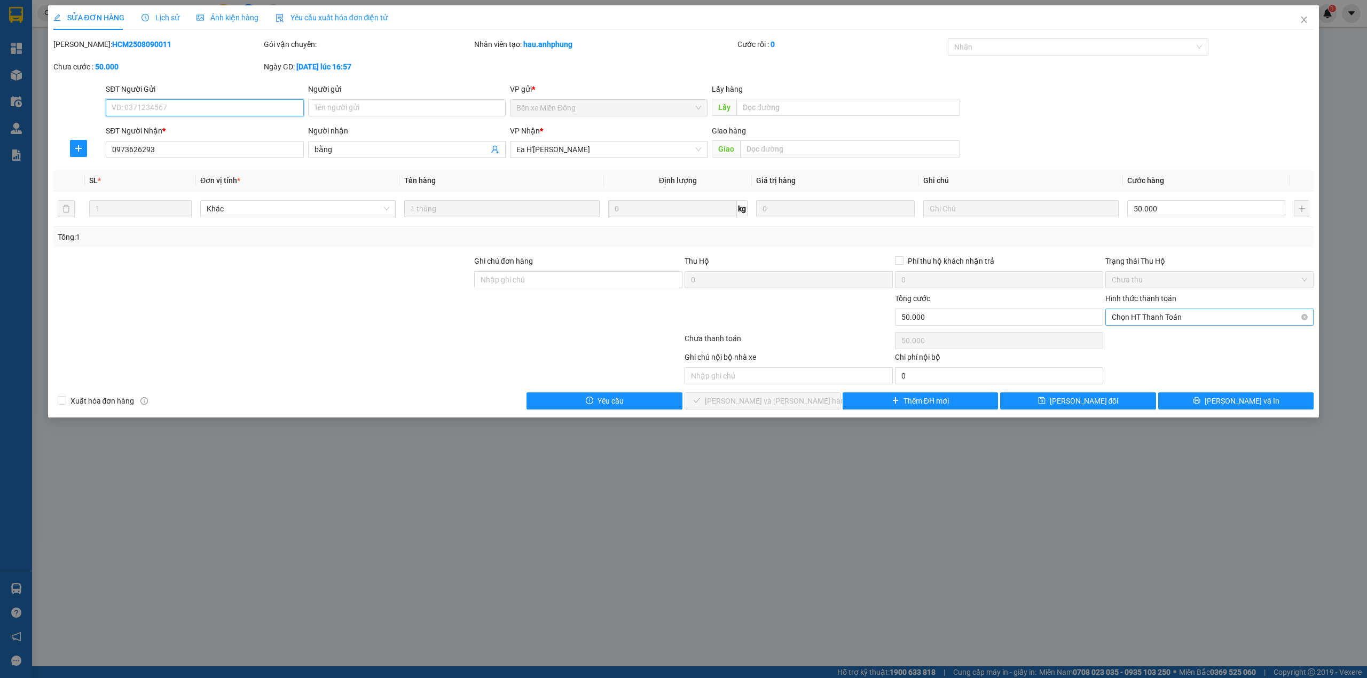
click at [1142, 320] on span "Chọn HT Thanh Toán" at bounding box center [1209, 317] width 195 height 16
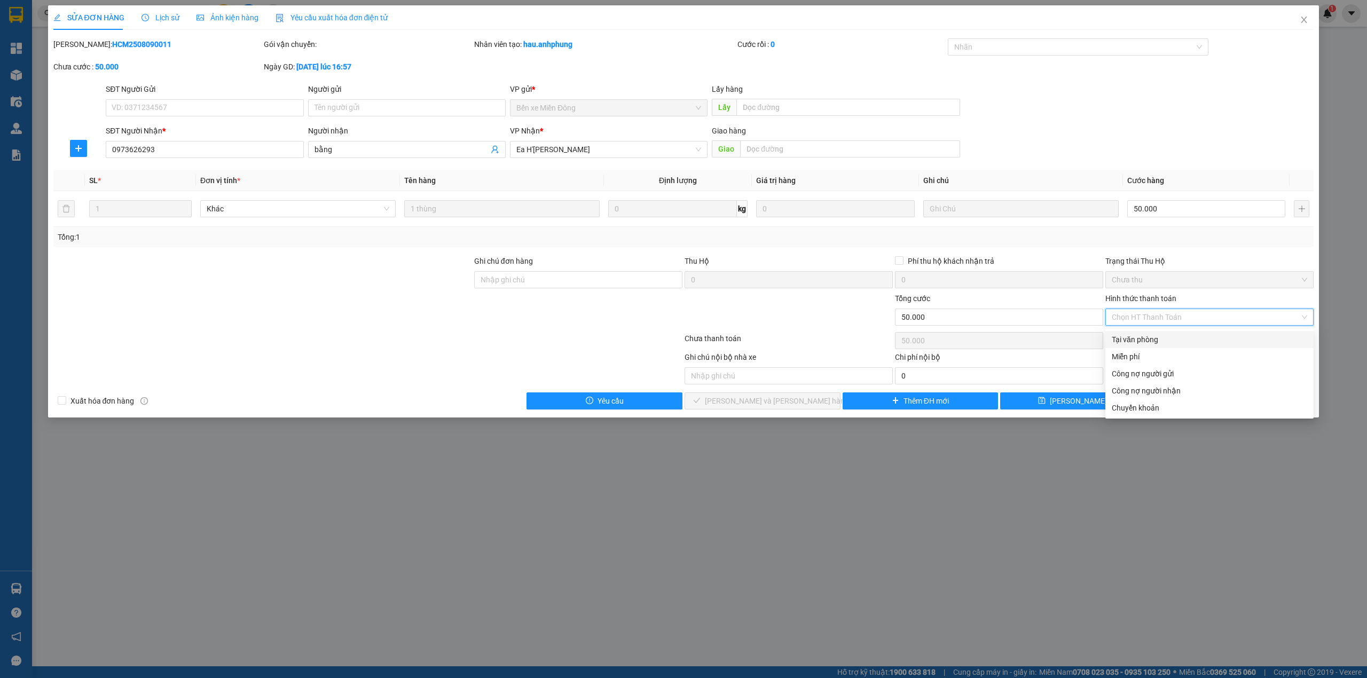
click at [1137, 342] on div "Tại văn phòng" at bounding box center [1209, 340] width 195 height 12
type input "0"
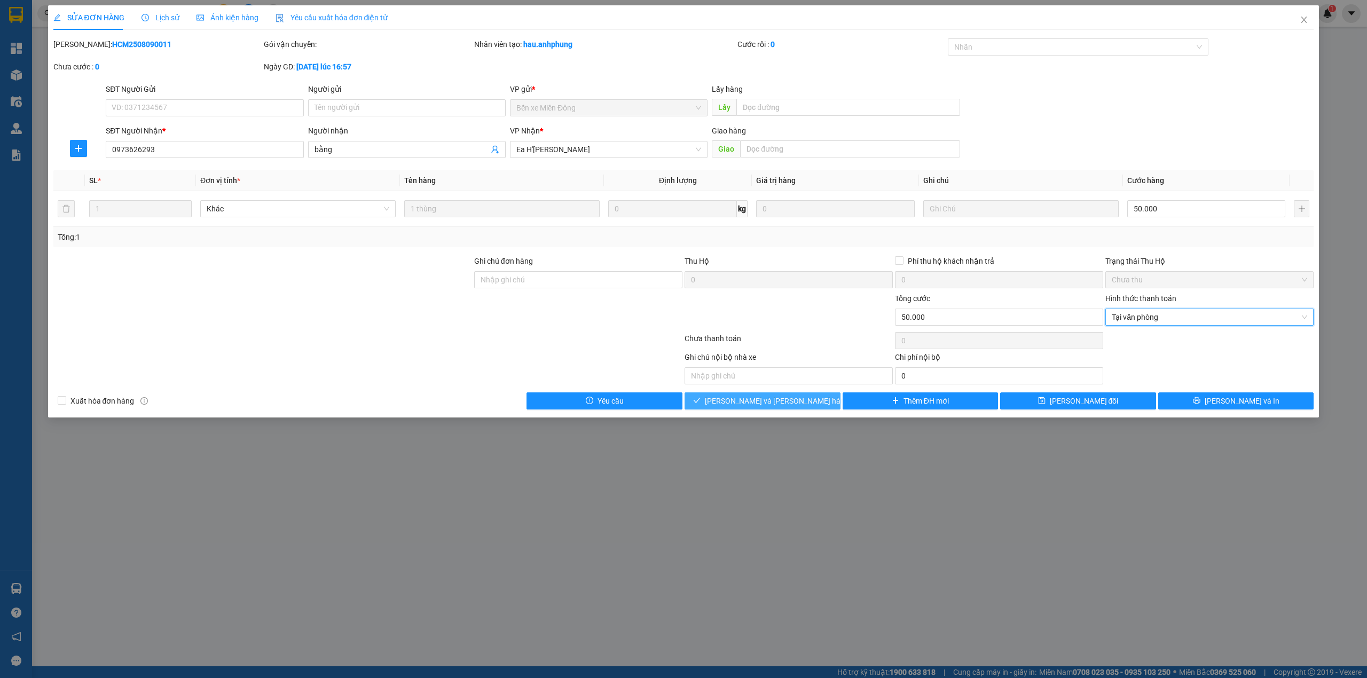
click at [829, 396] on button "[PERSON_NAME] và [PERSON_NAME] hàng" at bounding box center [763, 401] width 156 height 17
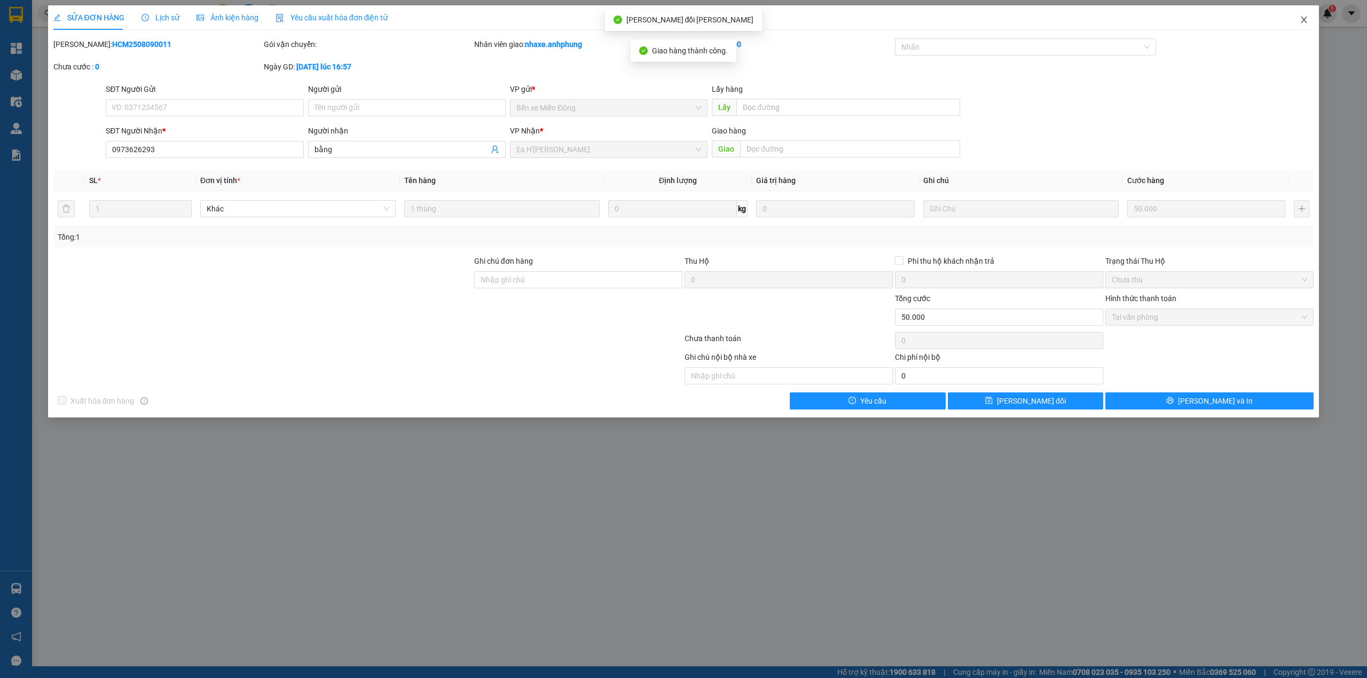
click at [1306, 19] on icon "close" at bounding box center [1305, 20] width 6 height 6
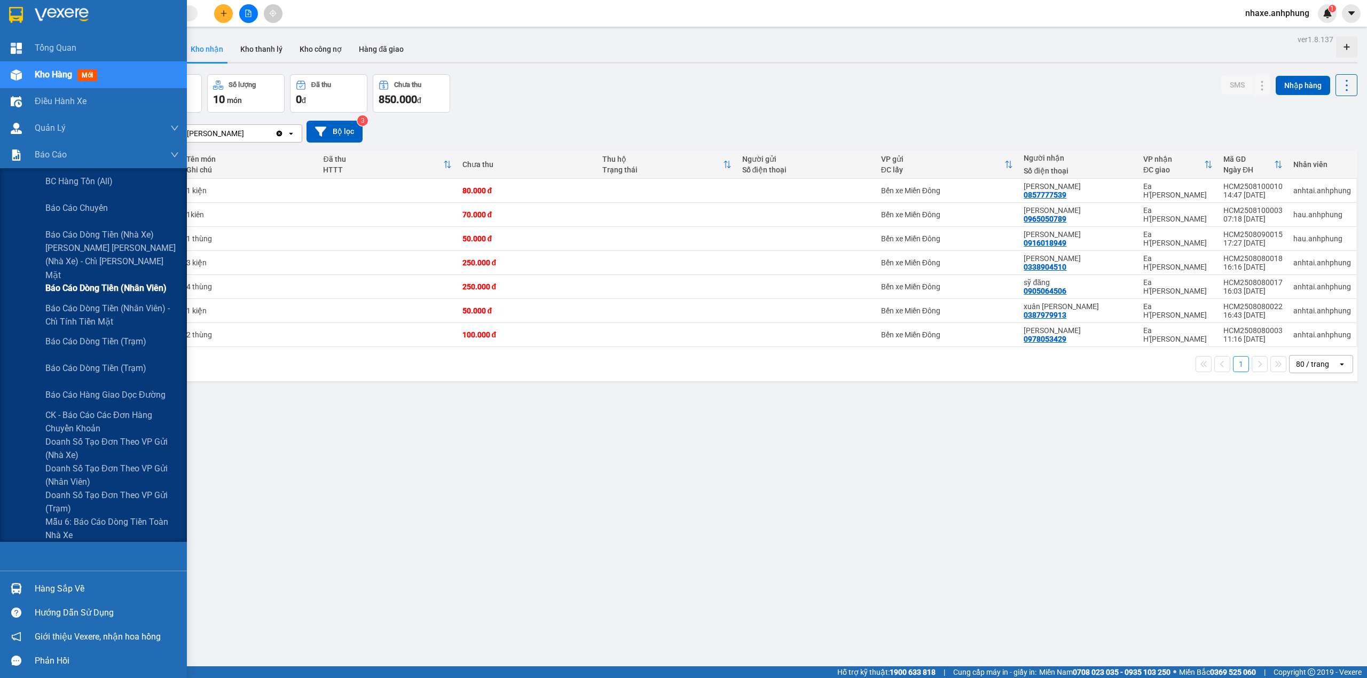
click at [116, 282] on span "Báo cáo dòng tiền (nhân viên)" at bounding box center [105, 287] width 121 height 13
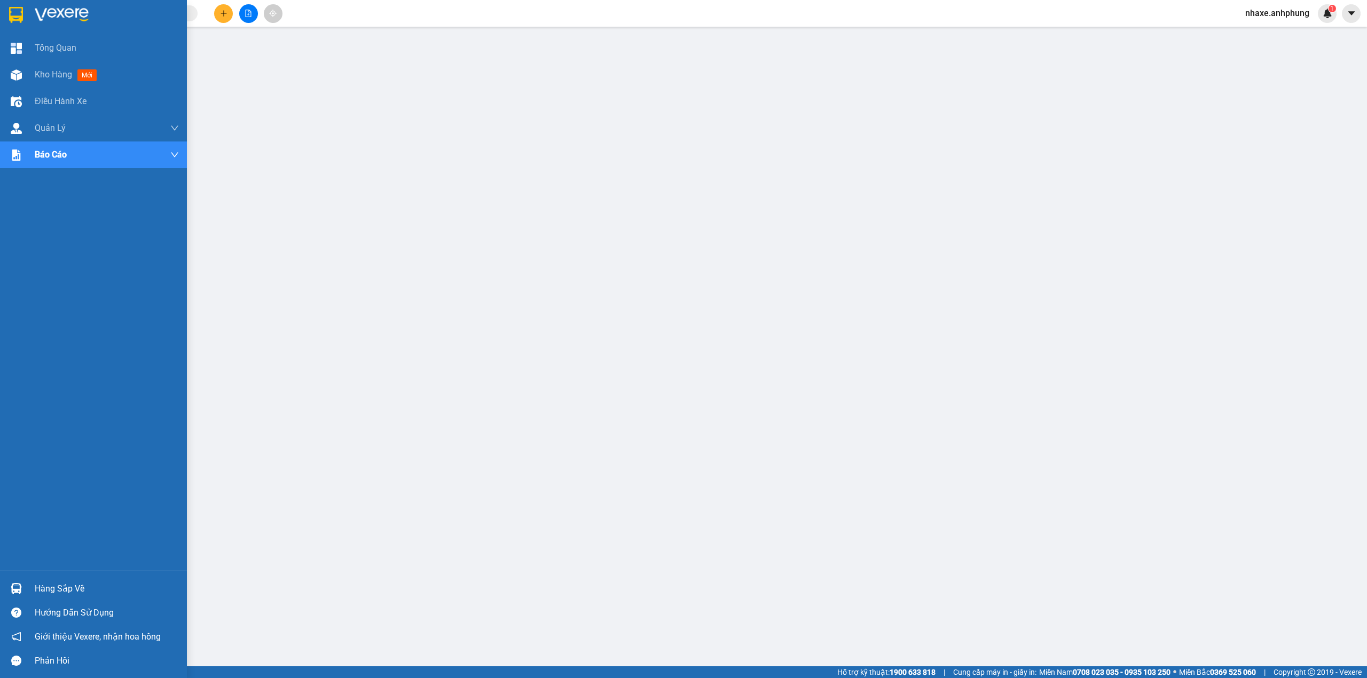
click at [50, 5] on div at bounding box center [93, 17] width 187 height 35
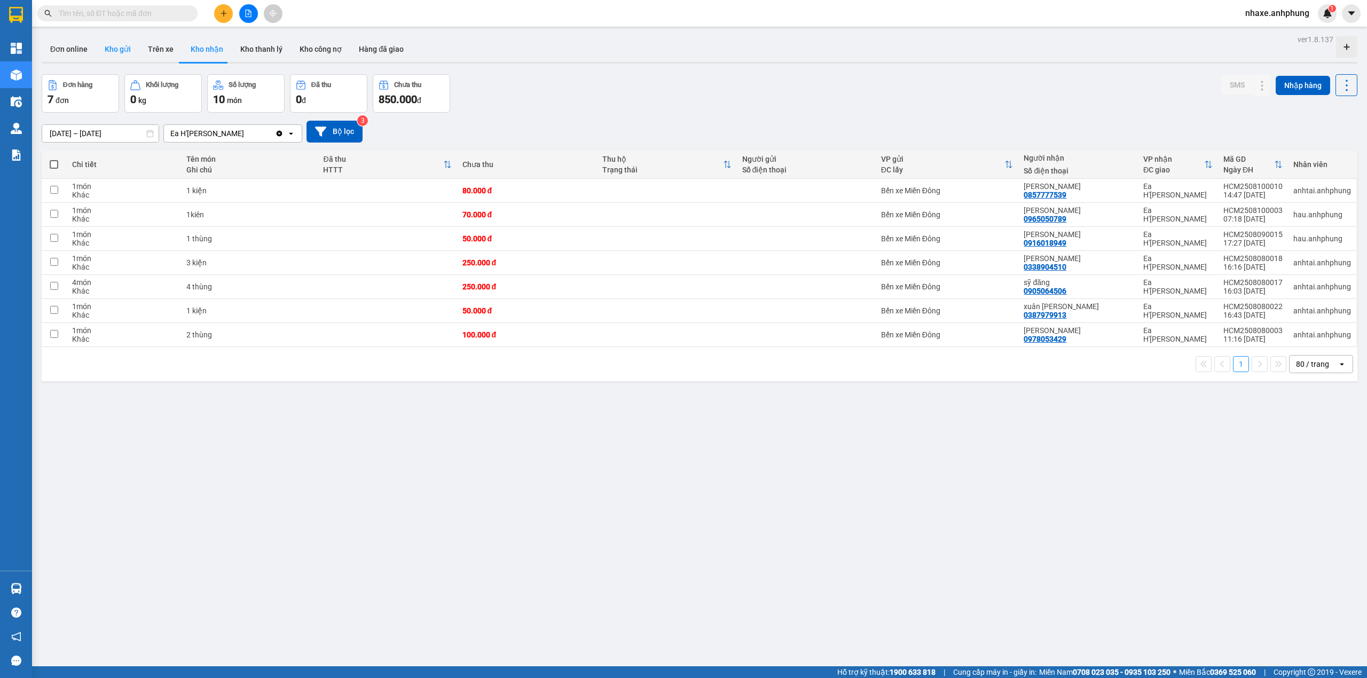
click at [116, 45] on button "Kho gửi" at bounding box center [117, 49] width 43 height 26
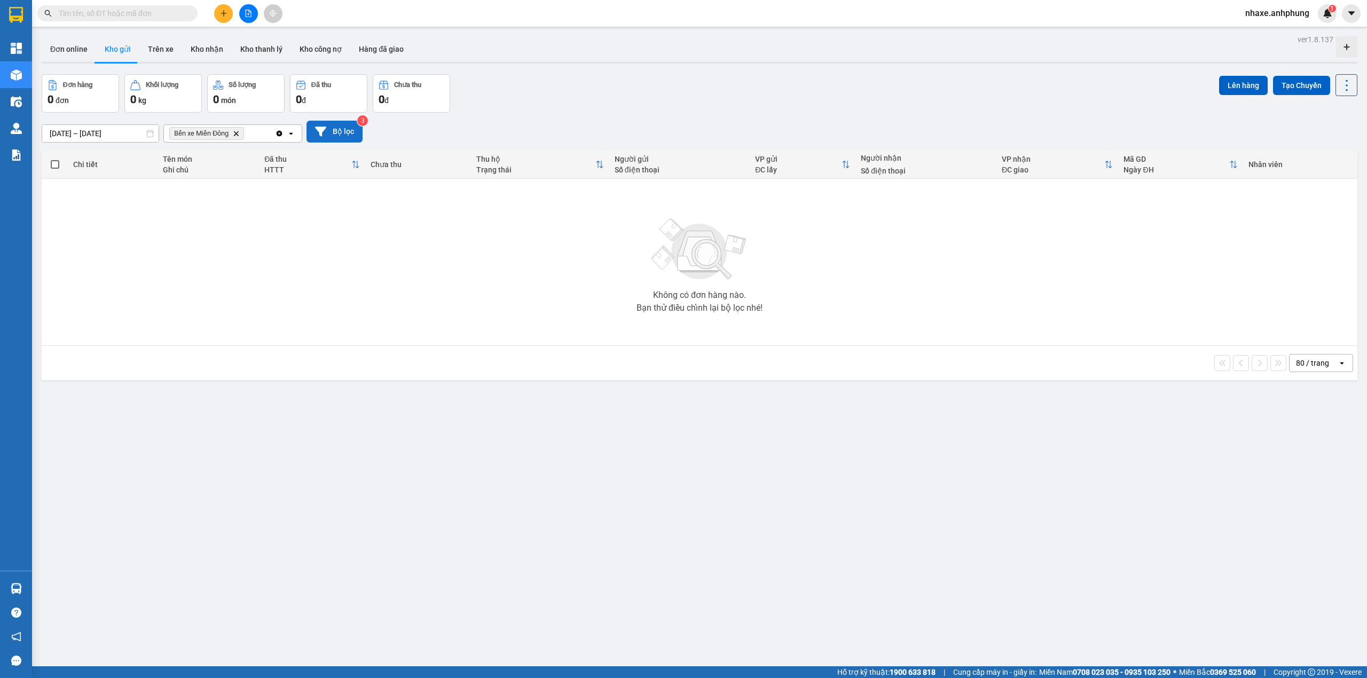
click at [342, 131] on button "Bộ lọc" at bounding box center [335, 132] width 56 height 22
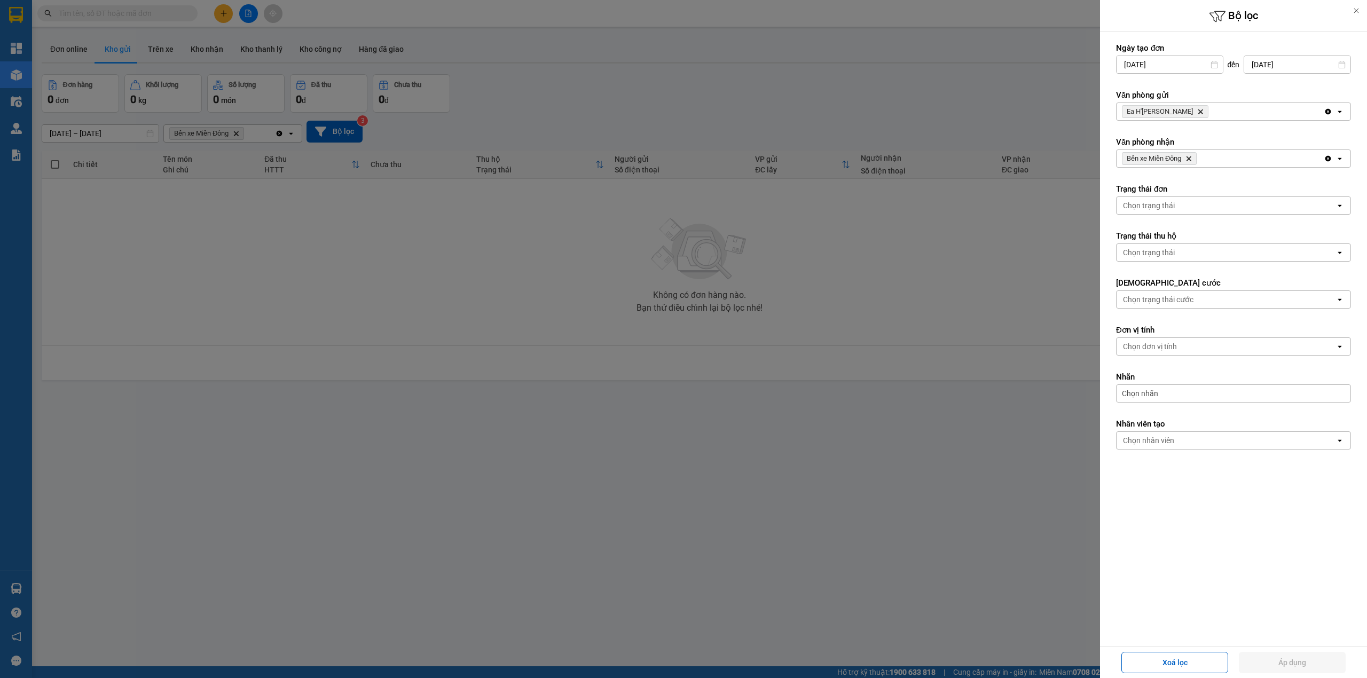
click at [1197, 114] on icon "Delete" at bounding box center [1200, 111] width 6 height 6
click at [1164, 113] on div "Chọn văn phòng" at bounding box center [1150, 111] width 54 height 11
click at [1157, 131] on span "Bến xe Miền Đông" at bounding box center [1157, 135] width 65 height 11
click at [1192, 167] on div "Bến xe Miền [GEOGRAPHIC_DATA]" at bounding box center [1220, 158] width 207 height 17
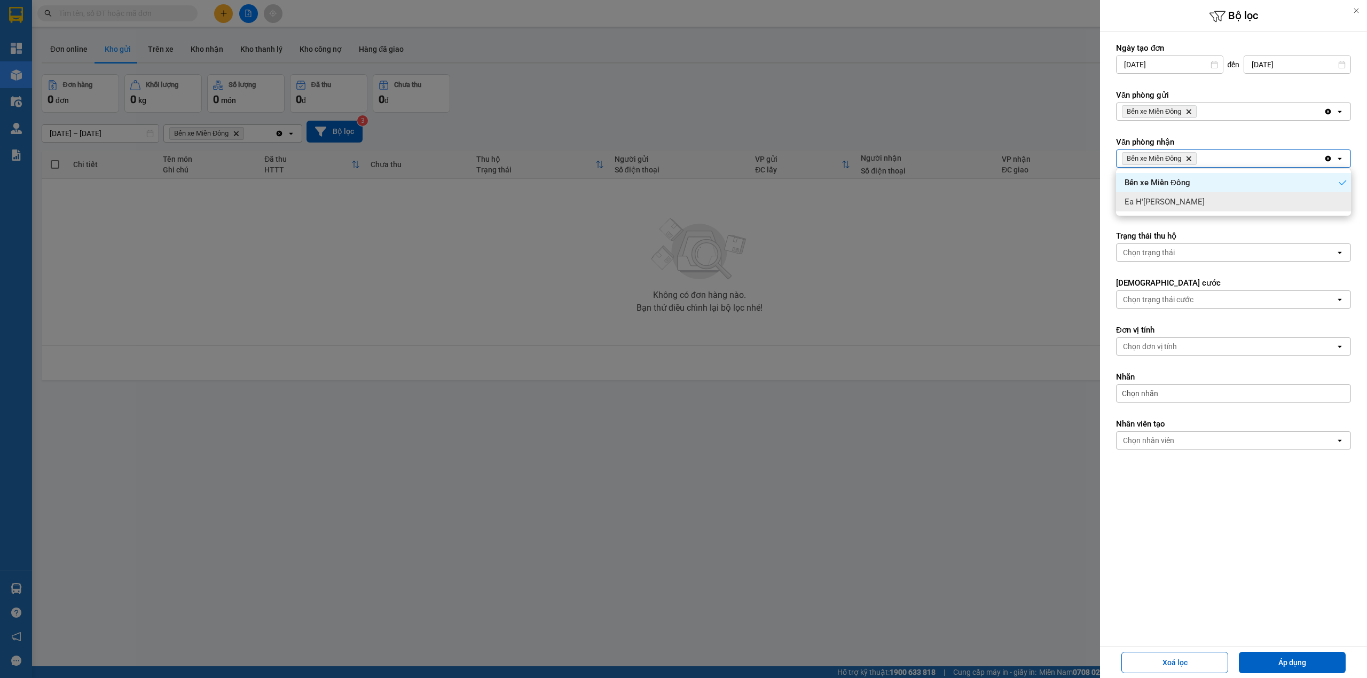
click at [1160, 199] on div "Ea H'[PERSON_NAME]" at bounding box center [1233, 201] width 235 height 19
click at [1188, 163] on span "Bến xe Miền [GEOGRAPHIC_DATA]" at bounding box center [1159, 158] width 75 height 13
click at [1192, 160] on icon "Delete" at bounding box center [1189, 158] width 6 height 6
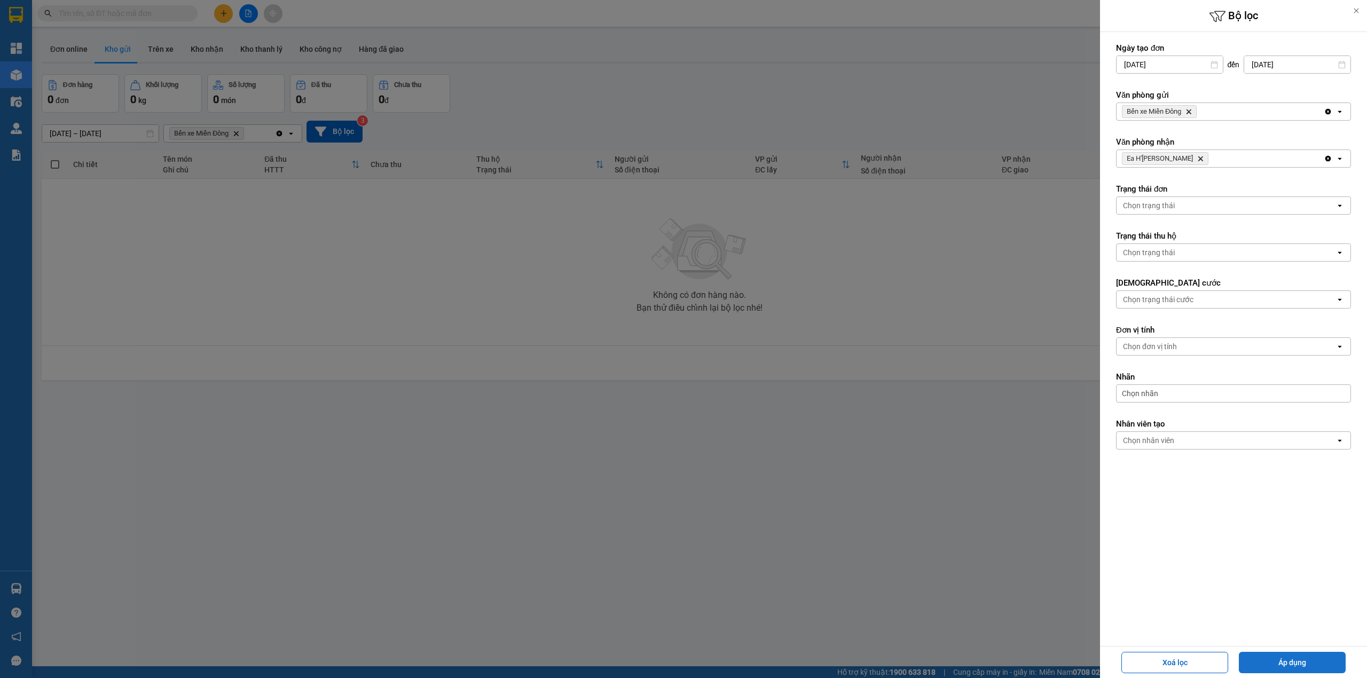
click at [1278, 658] on button "Áp dụng" at bounding box center [1292, 662] width 107 height 21
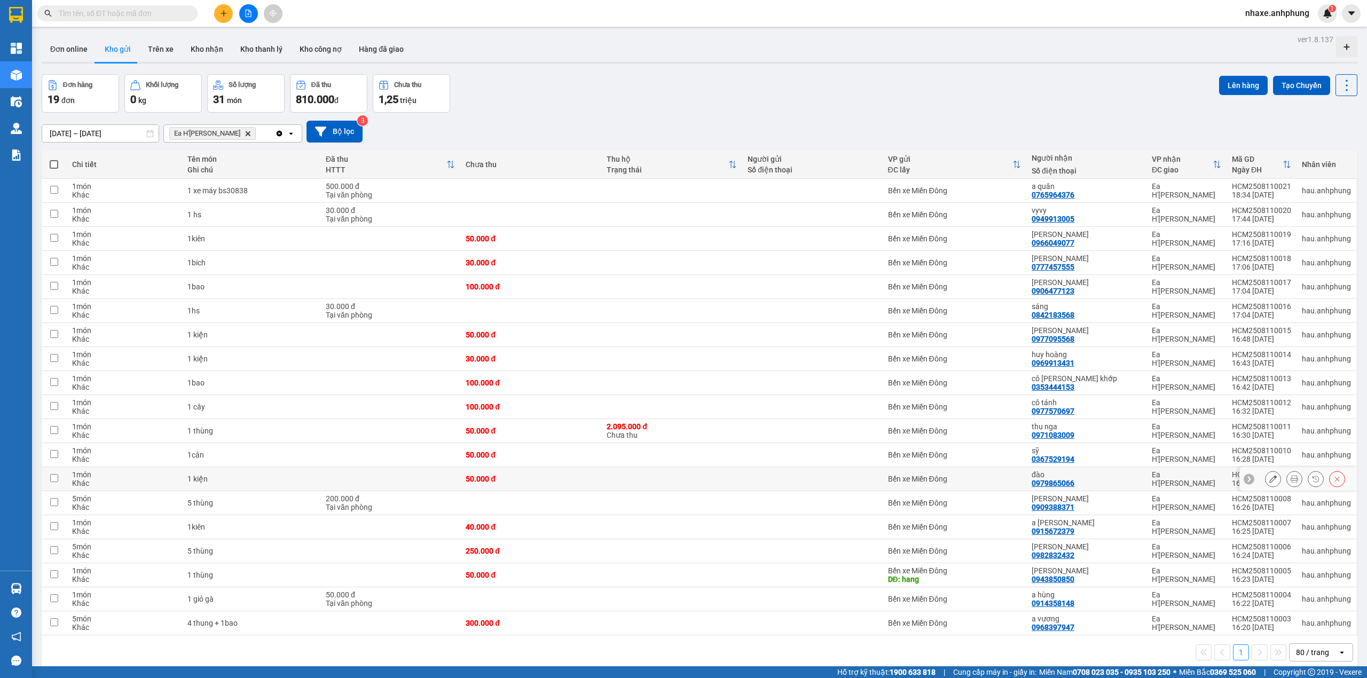
scroll to position [49, 0]
